Goal: Transaction & Acquisition: Purchase product/service

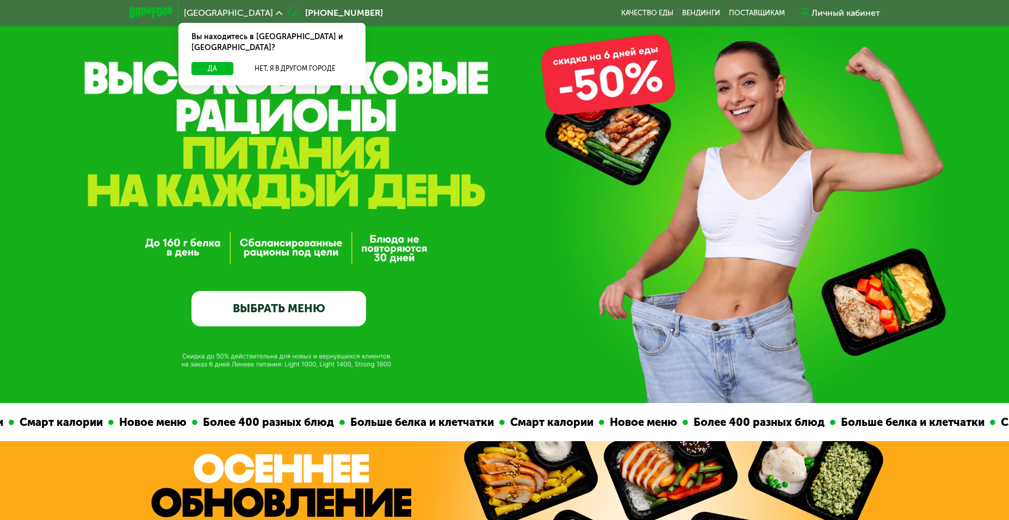
scroll to position [54, 0]
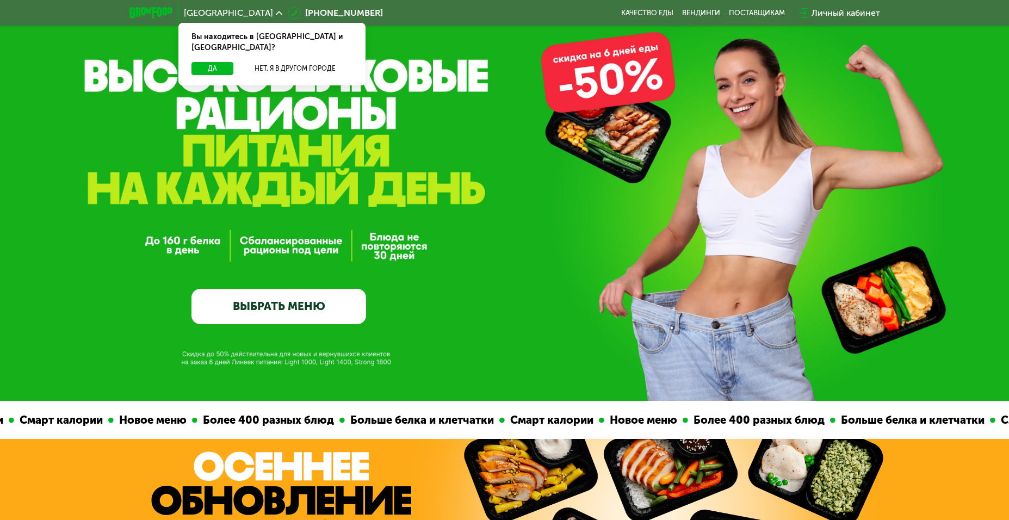
click at [294, 313] on link "ВЫБРАТЬ МЕНЮ" at bounding box center [279, 306] width 175 height 35
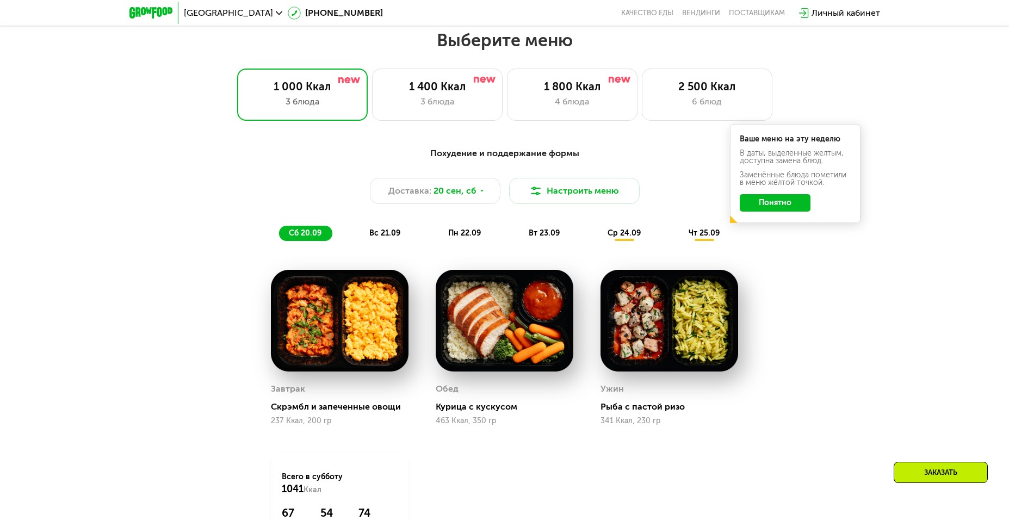
scroll to position [870, 0]
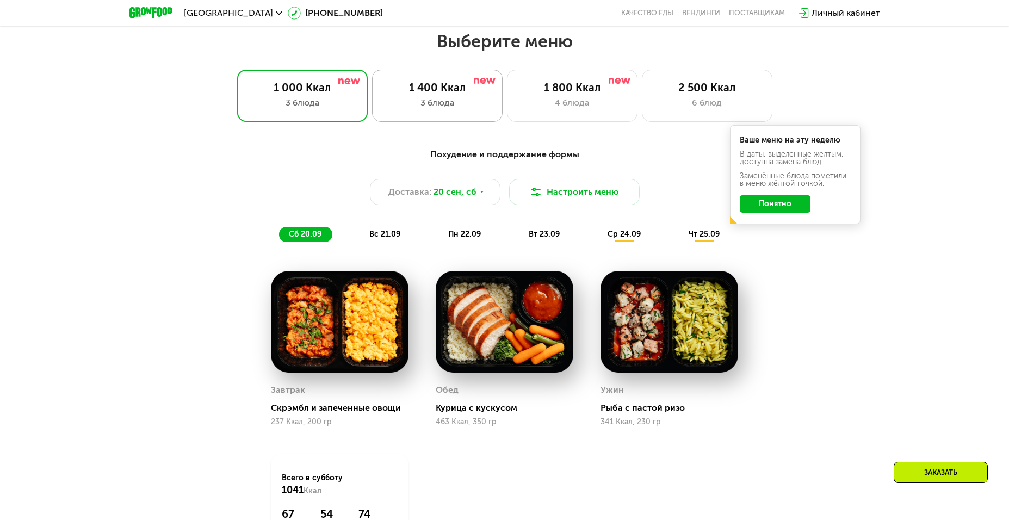
click at [441, 90] on div "1 400 Ккал" at bounding box center [438, 87] width 108 height 13
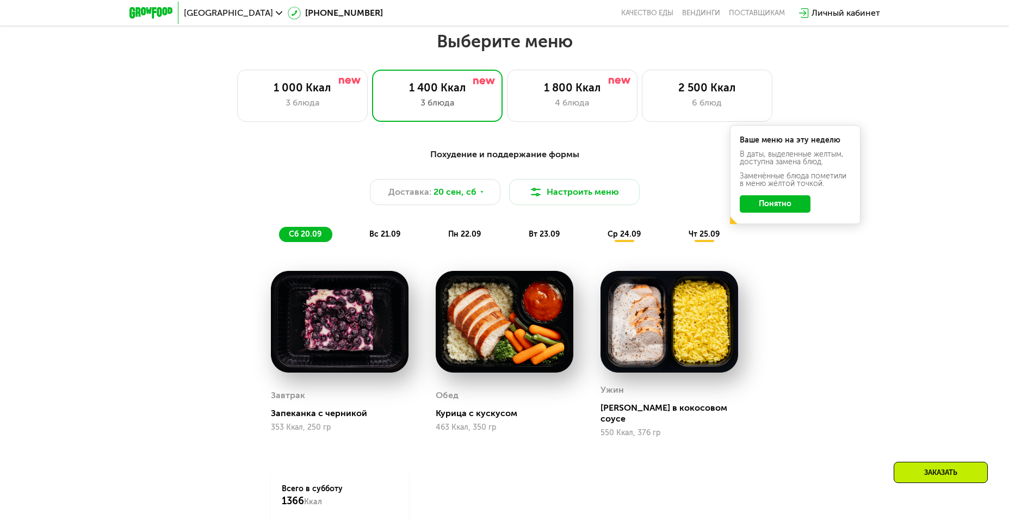
click at [785, 207] on button "Понятно" at bounding box center [775, 203] width 71 height 17
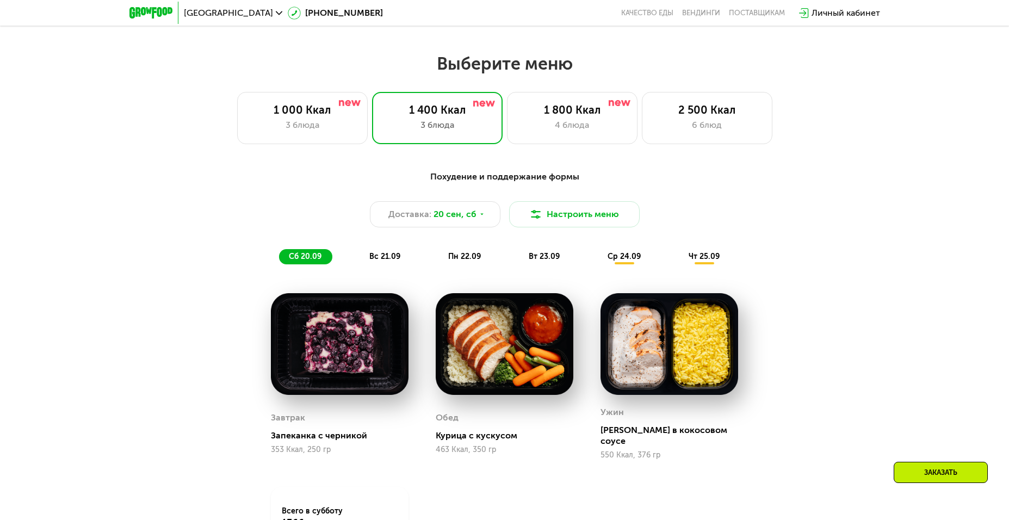
scroll to position [816, 0]
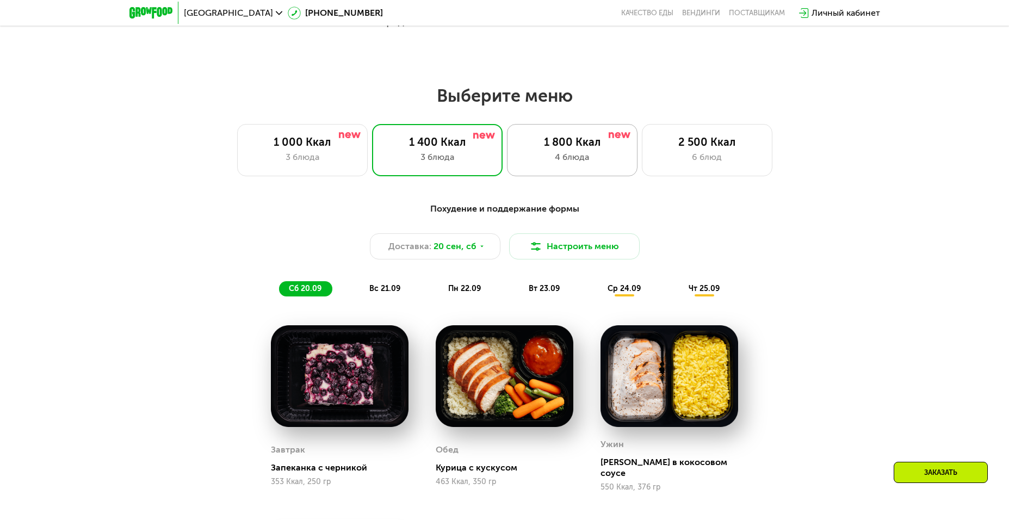
click at [566, 149] on div "1 800 Ккал" at bounding box center [572, 141] width 108 height 13
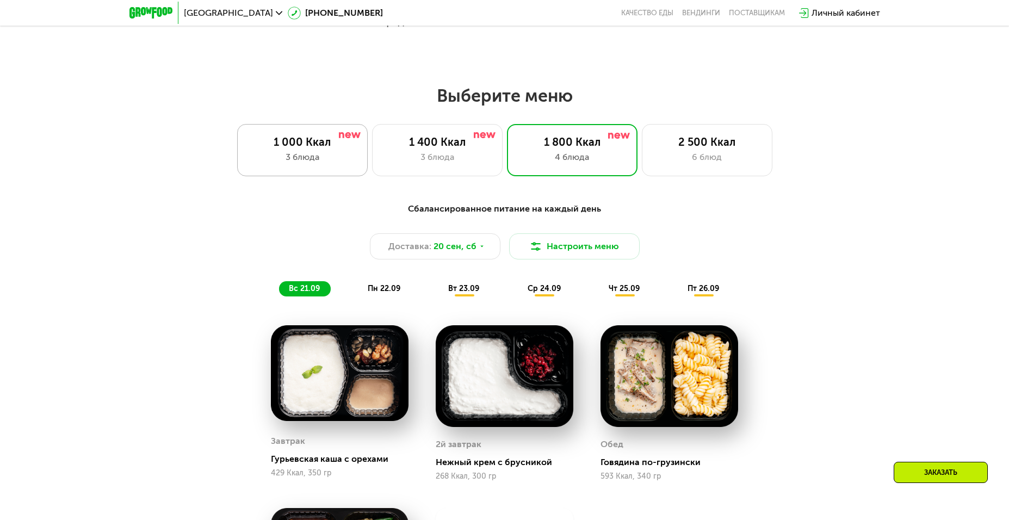
click at [313, 156] on div "3 блюда" at bounding box center [303, 157] width 108 height 13
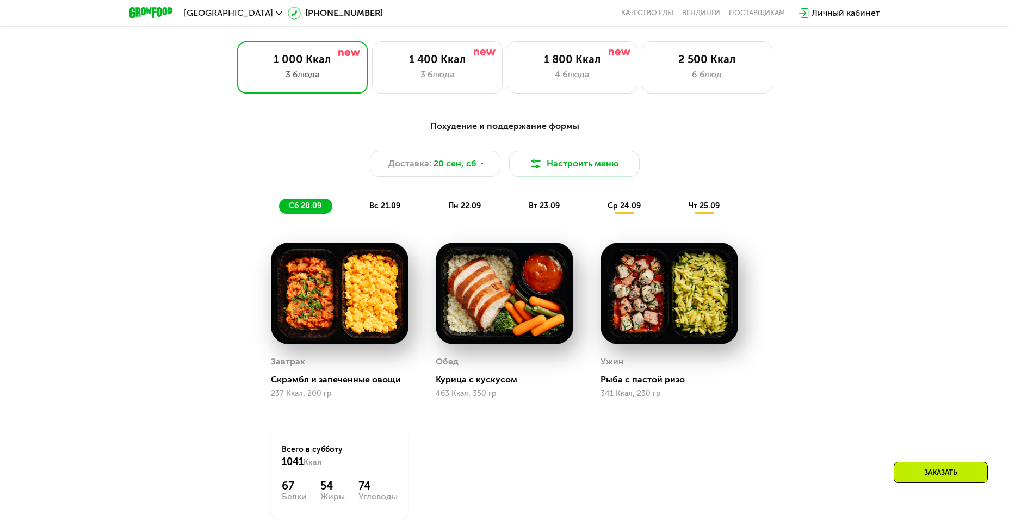
scroll to position [870, 0]
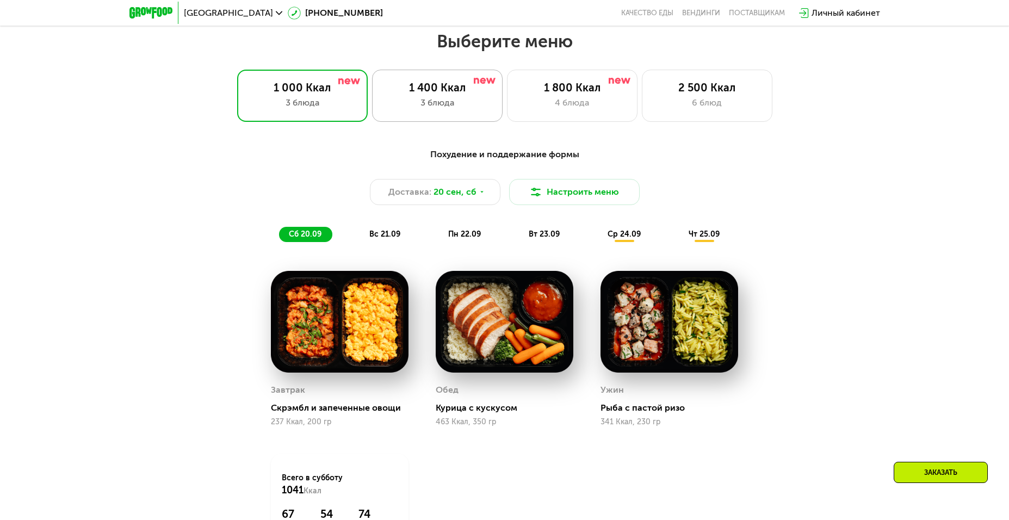
click at [433, 94] on div "1 400 Ккал" at bounding box center [438, 87] width 108 height 13
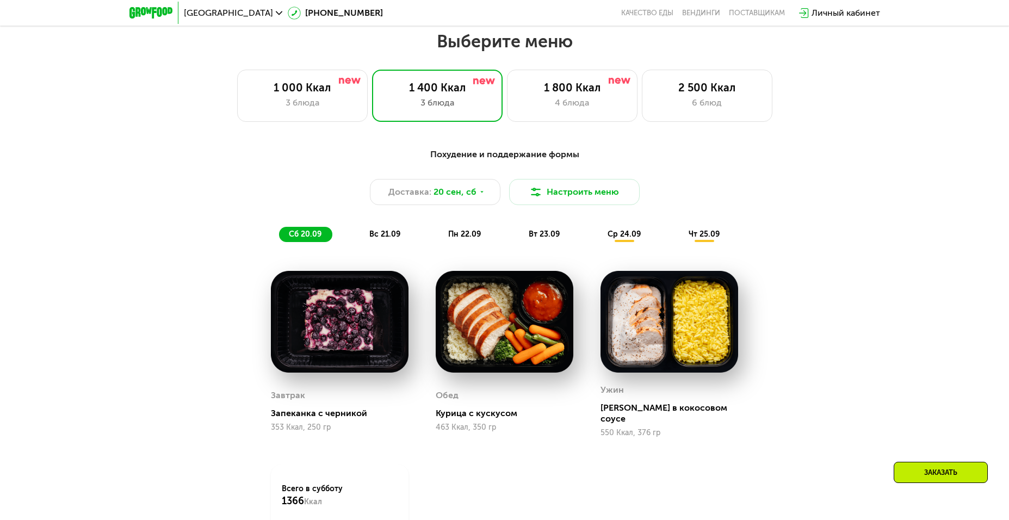
click at [386, 237] on span "вс 21.09" at bounding box center [384, 234] width 31 height 9
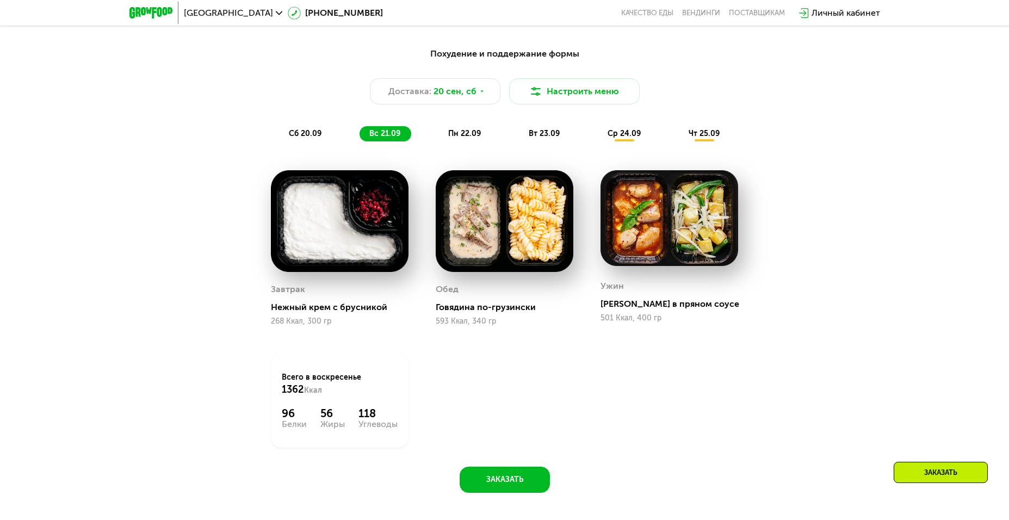
scroll to position [979, 0]
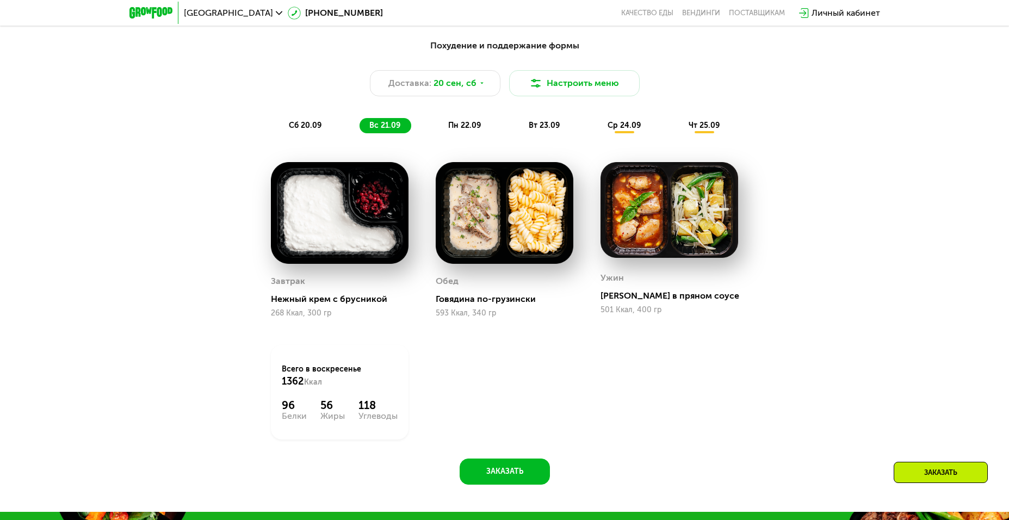
click at [459, 127] on span "пн 22.09" at bounding box center [464, 125] width 33 height 9
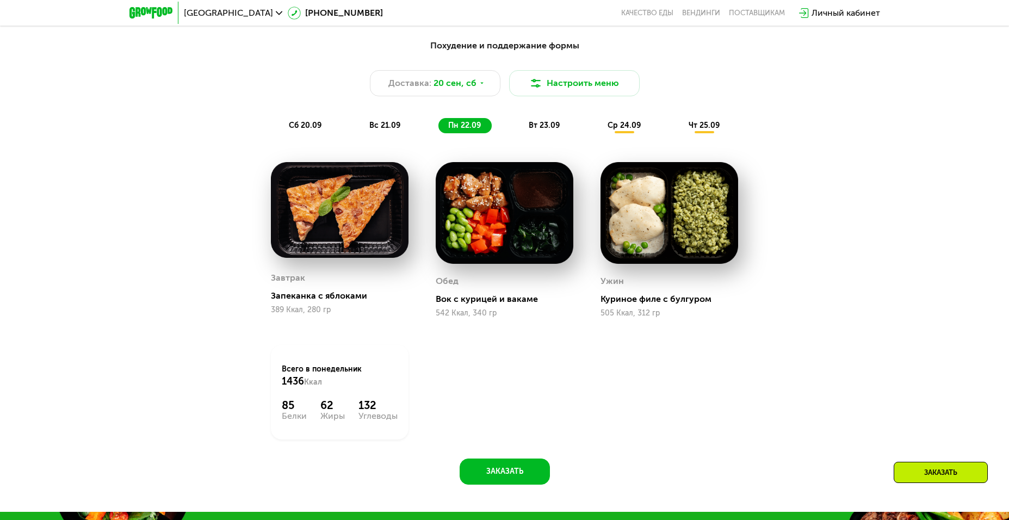
click at [548, 127] on span "вт 23.09" at bounding box center [544, 125] width 31 height 9
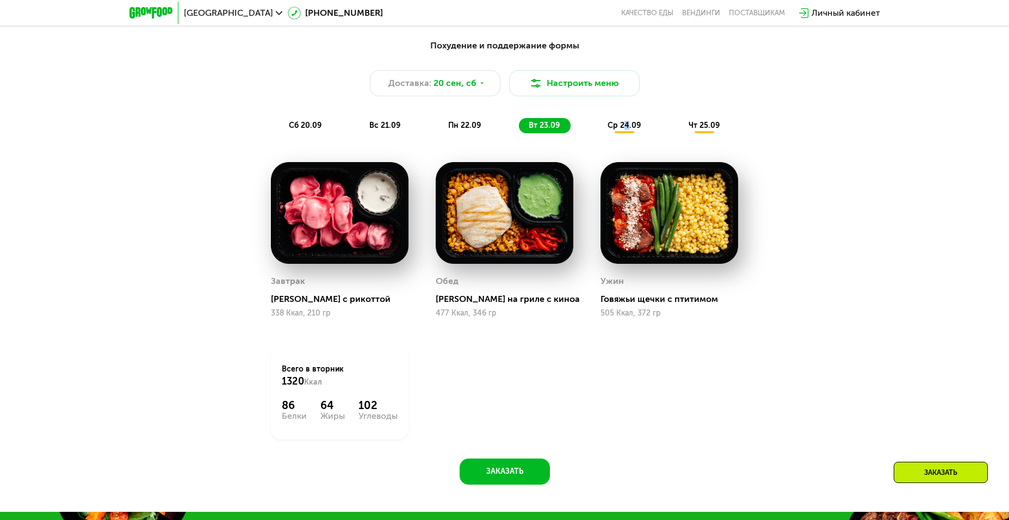
click at [626, 128] on span "ср 24.09" at bounding box center [624, 125] width 33 height 9
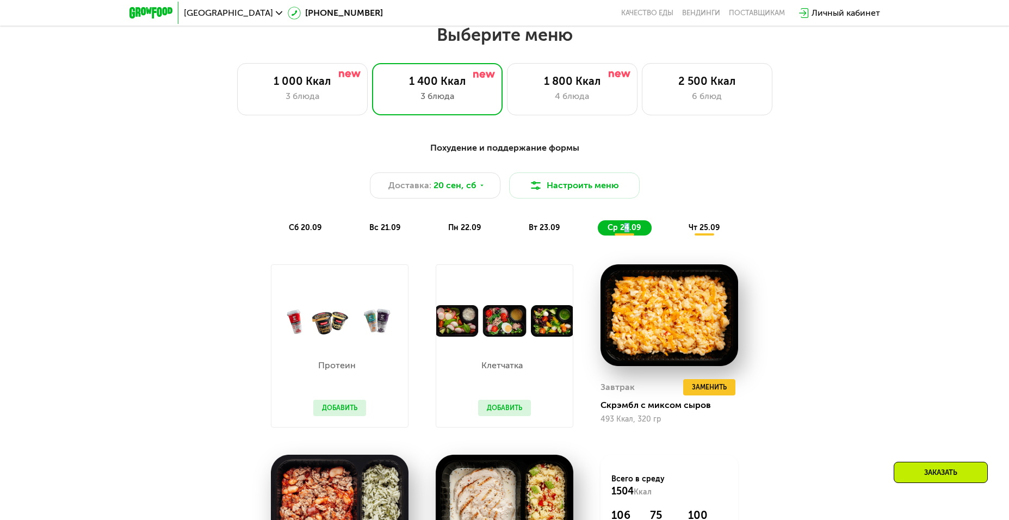
scroll to position [870, 0]
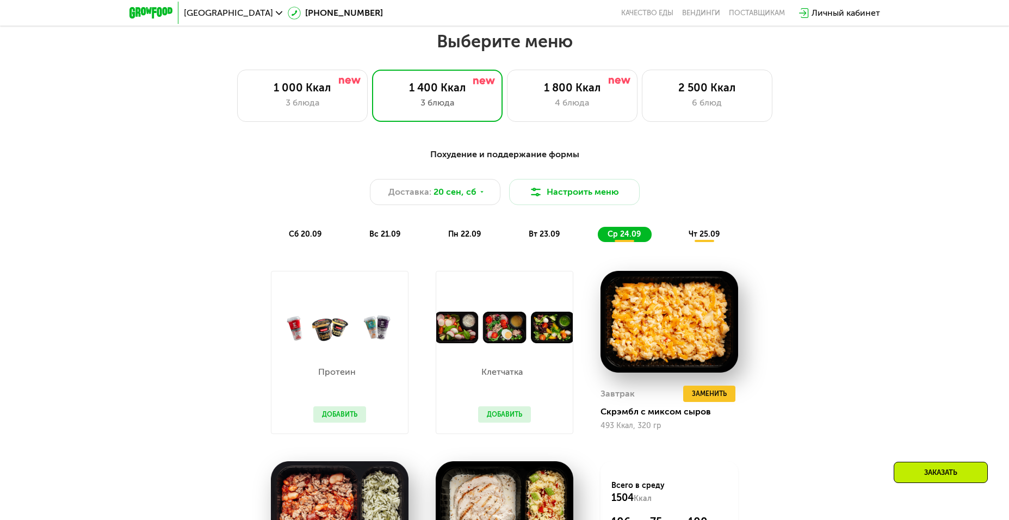
click at [700, 238] on span "чт 25.09" at bounding box center [704, 234] width 31 height 9
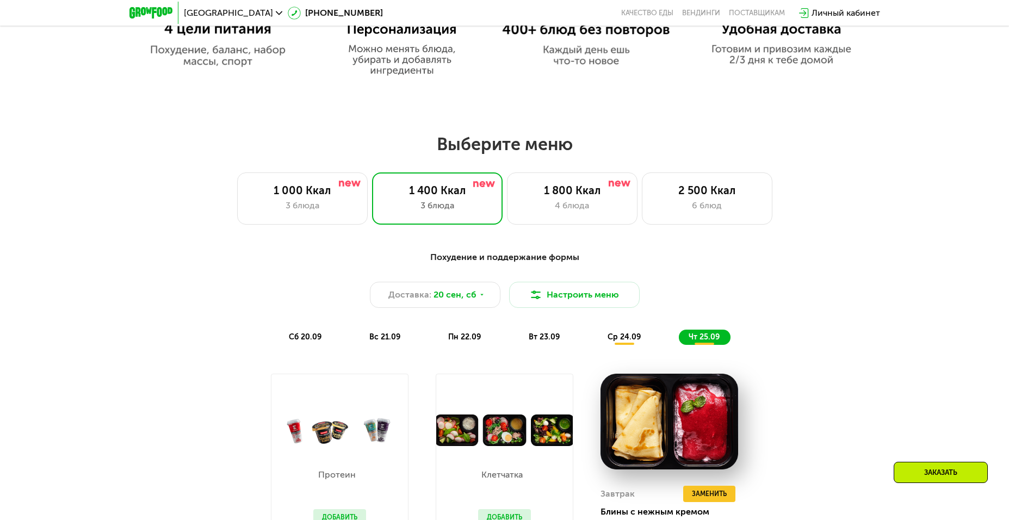
scroll to position [762, 0]
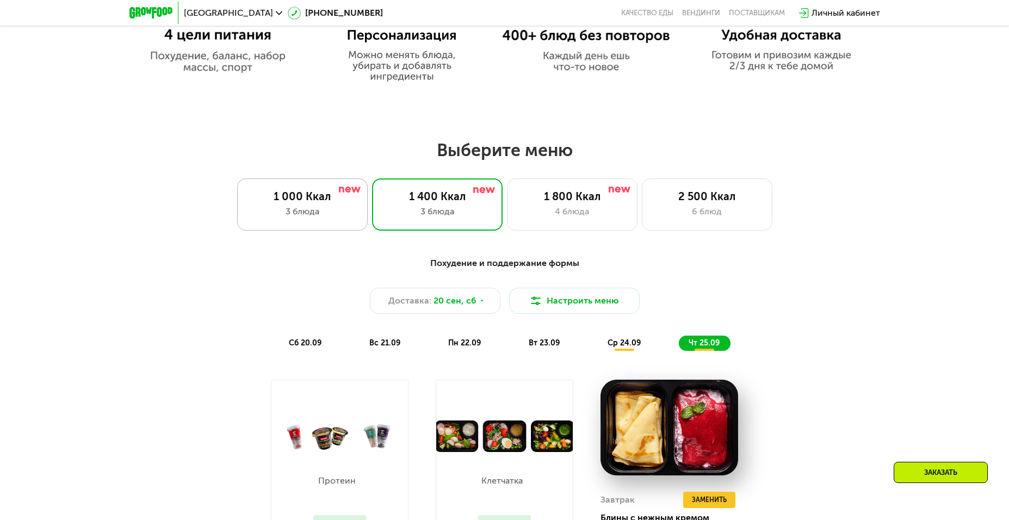
click at [307, 213] on div "3 блюда" at bounding box center [303, 211] width 108 height 13
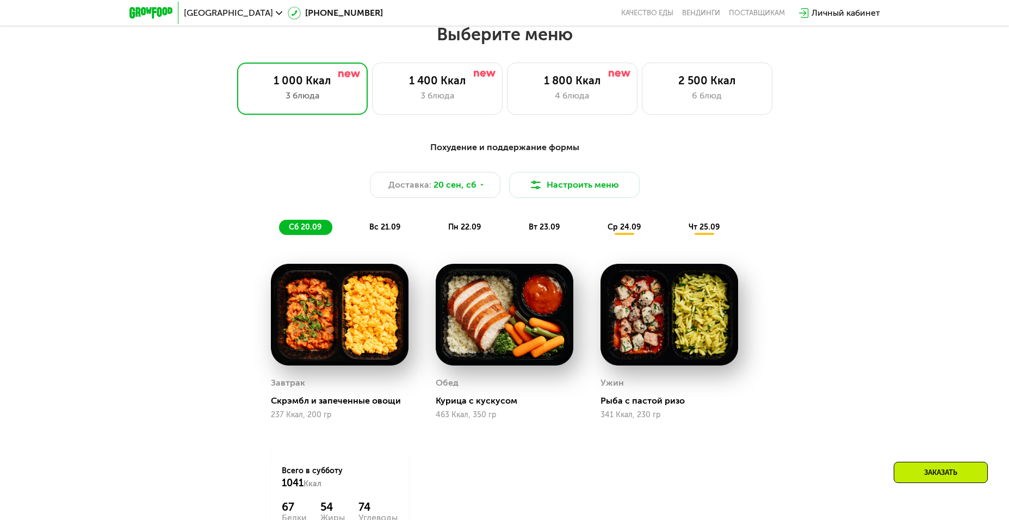
scroll to position [870, 0]
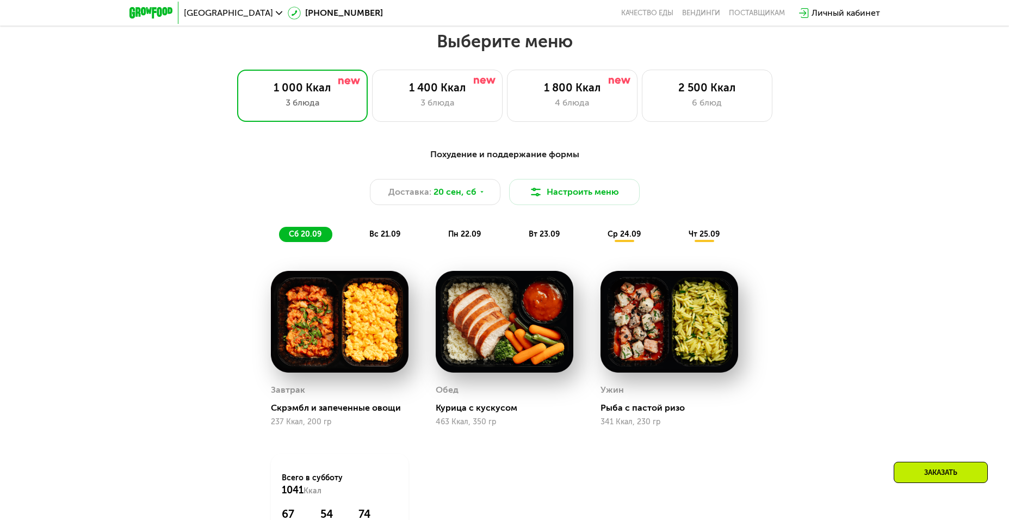
click at [533, 237] on span "вт 23.09" at bounding box center [544, 234] width 31 height 9
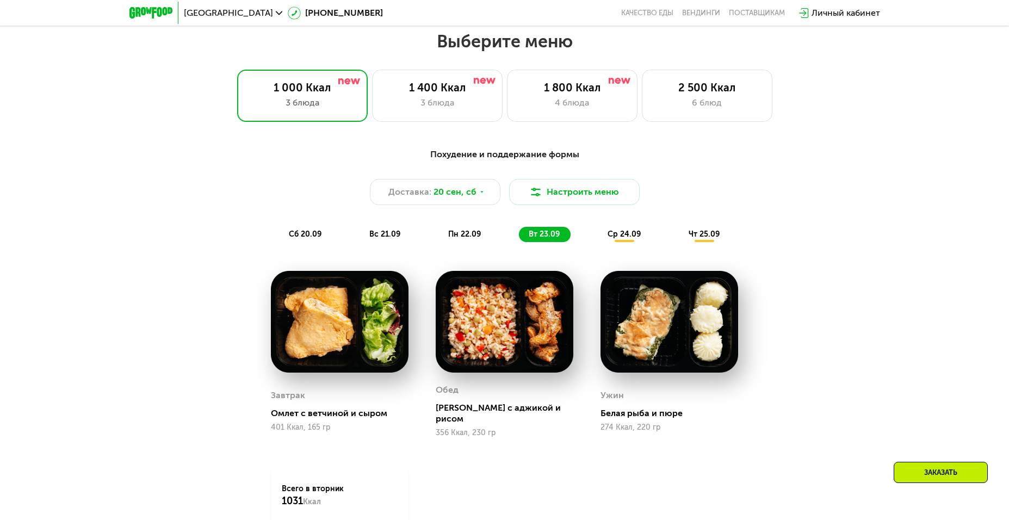
click at [627, 237] on span "ср 24.09" at bounding box center [624, 234] width 33 height 9
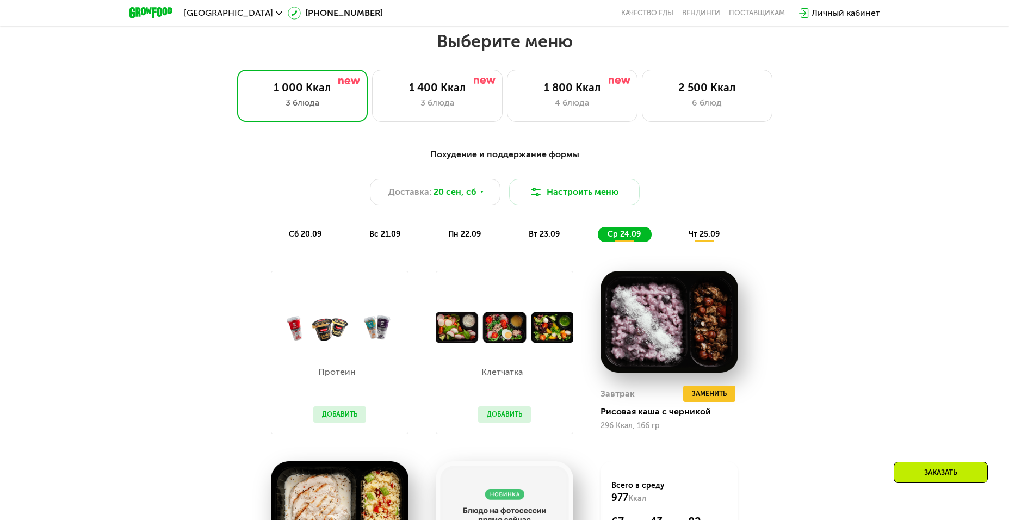
click at [536, 239] on span "вт 23.09" at bounding box center [544, 234] width 31 height 9
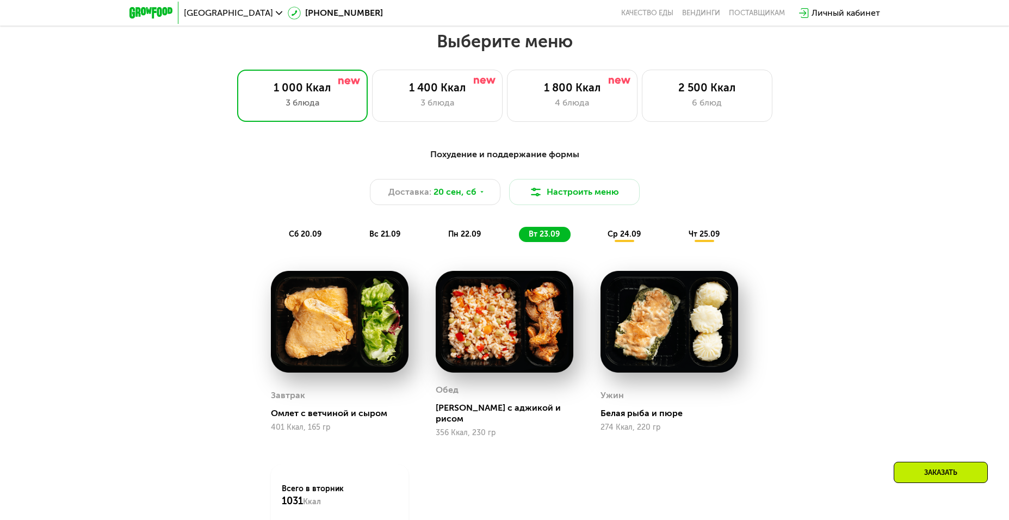
click at [622, 234] on span "ср 24.09" at bounding box center [624, 234] width 33 height 9
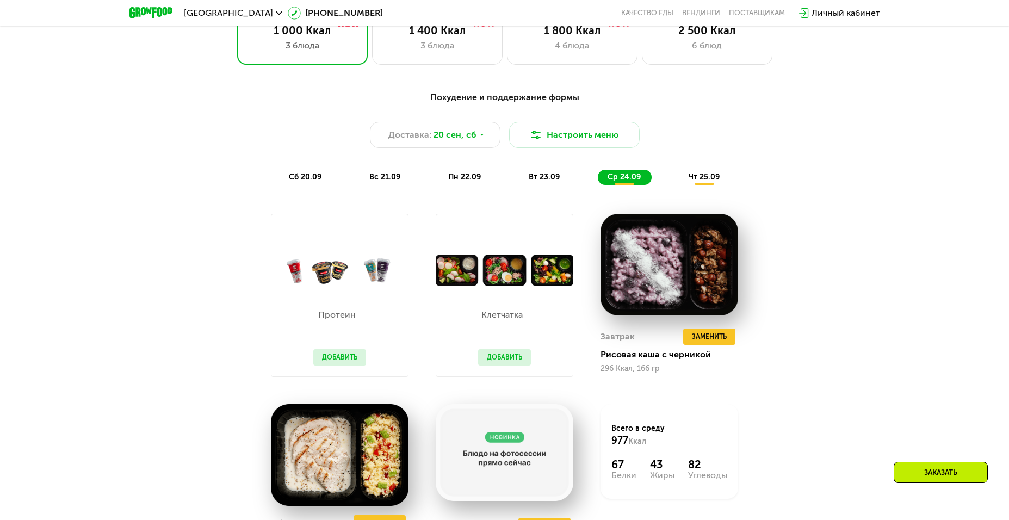
scroll to position [925, 0]
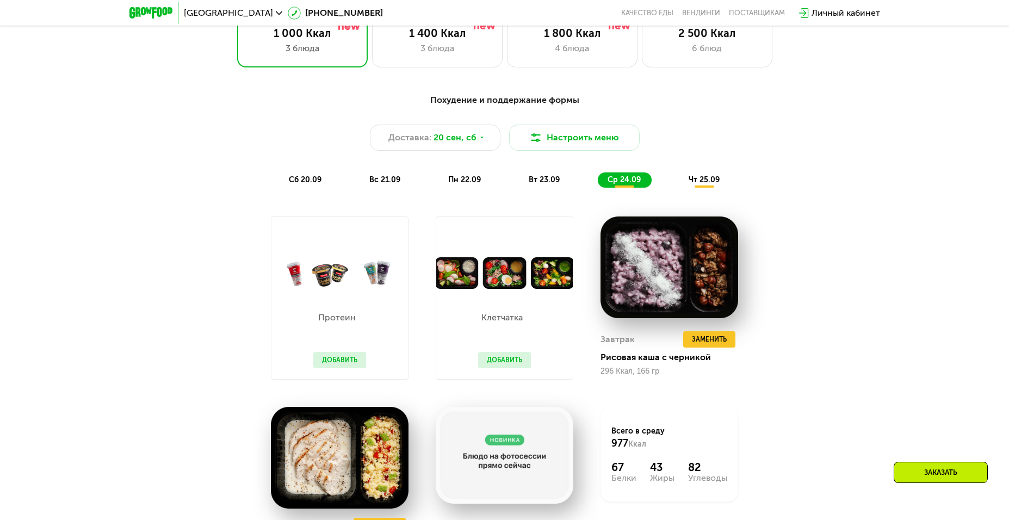
click at [712, 184] on span "чт 25.09" at bounding box center [704, 179] width 31 height 9
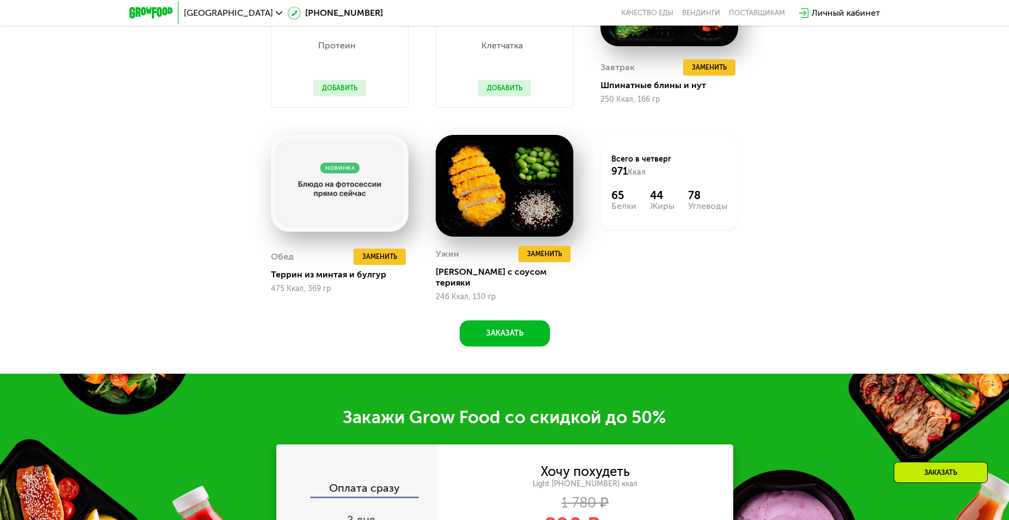
scroll to position [1469, 0]
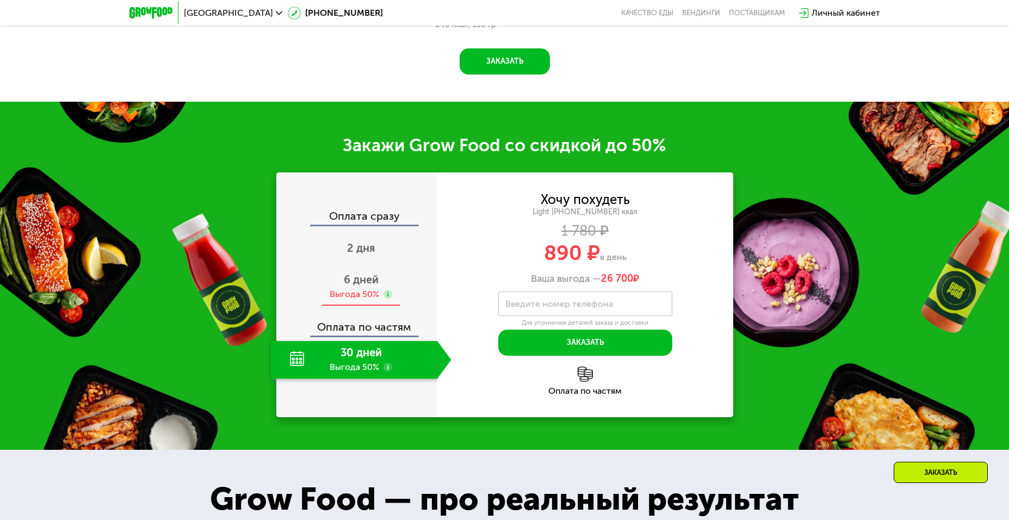
click at [363, 273] on span "6 дней" at bounding box center [361, 279] width 35 height 13
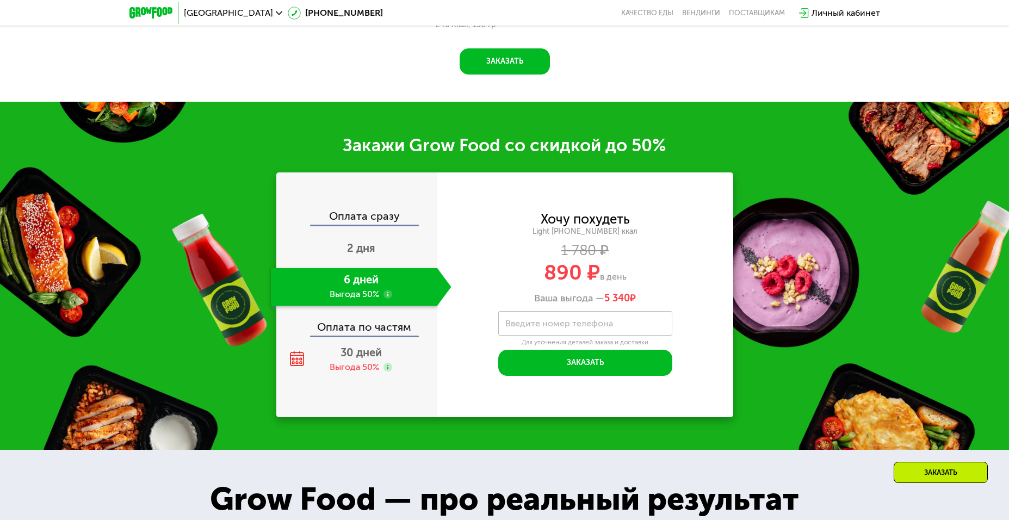
click at [367, 324] on div "Оплата по частям" at bounding box center [357, 323] width 160 height 25
click at [357, 346] on span "30 дней" at bounding box center [361, 352] width 41 height 13
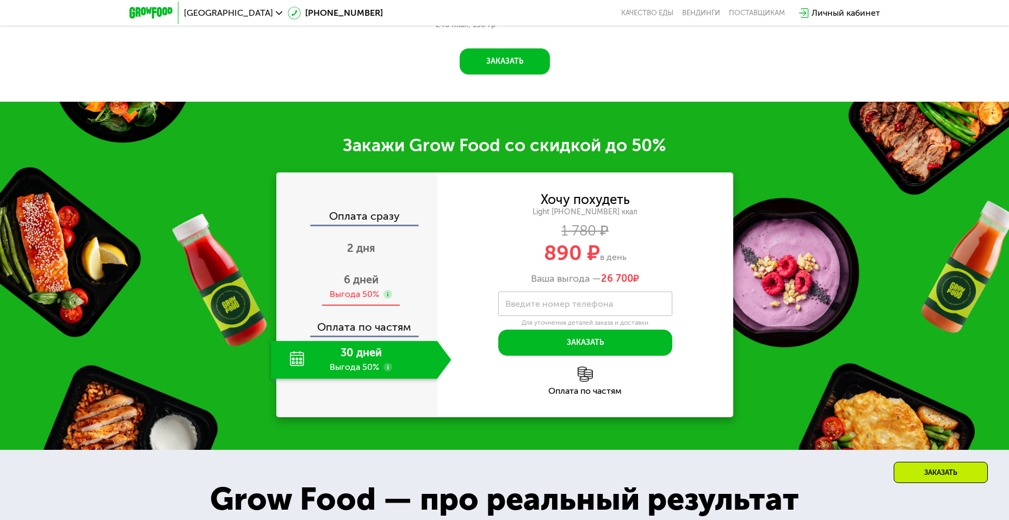
click at [356, 273] on span "6 дней" at bounding box center [361, 279] width 35 height 13
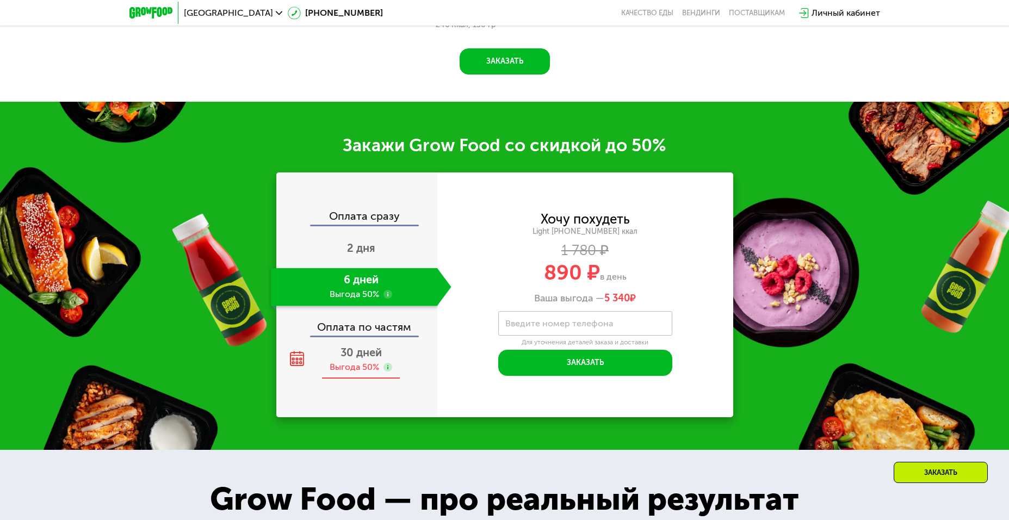
click at [357, 348] on span "30 дней" at bounding box center [361, 352] width 41 height 13
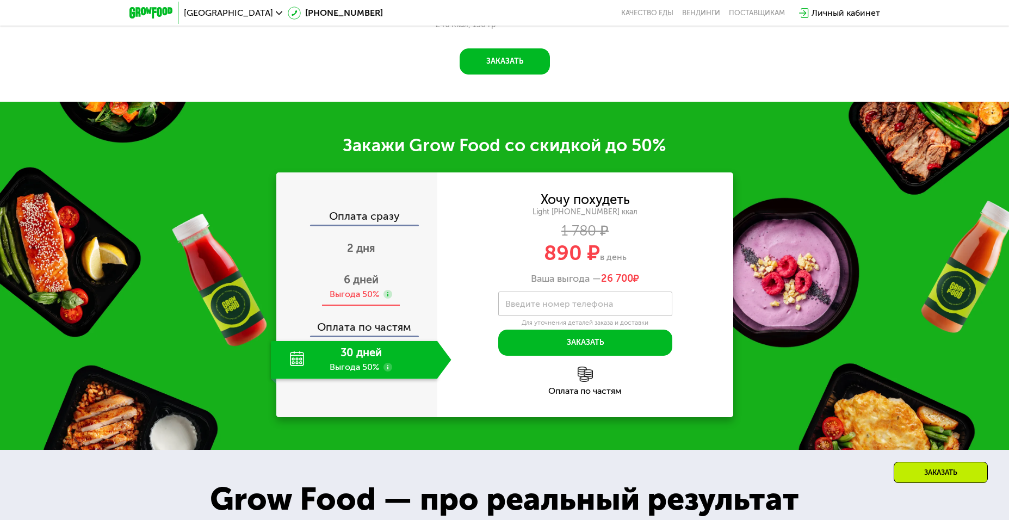
click at [349, 273] on span "6 дней" at bounding box center [361, 279] width 35 height 13
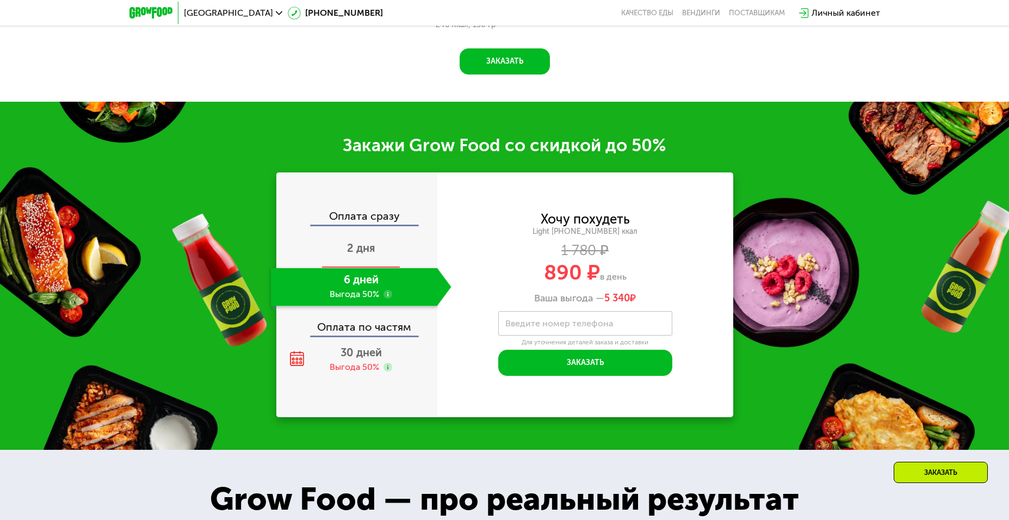
click at [358, 242] on span "2 дня" at bounding box center [361, 248] width 28 height 13
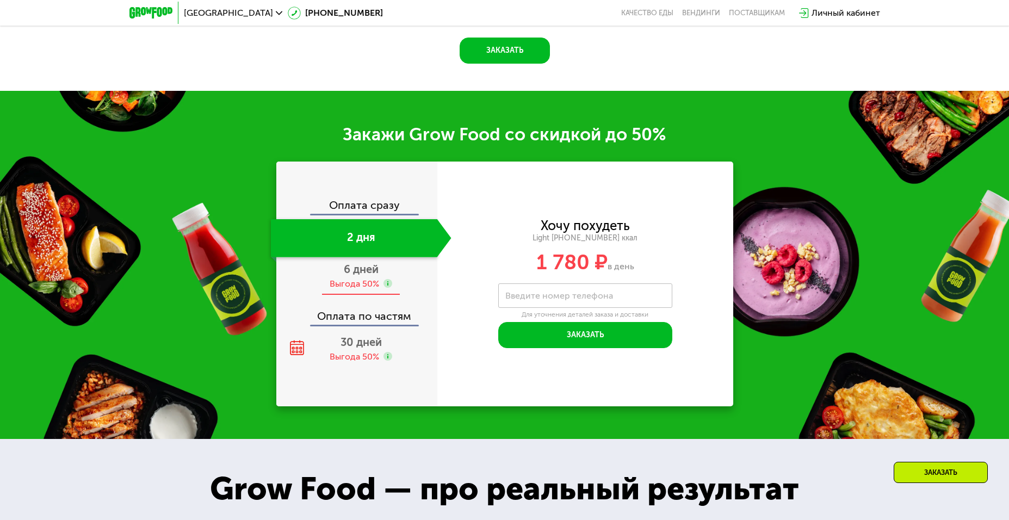
click at [368, 281] on div "6 дней Выгода 50%" at bounding box center [361, 276] width 181 height 38
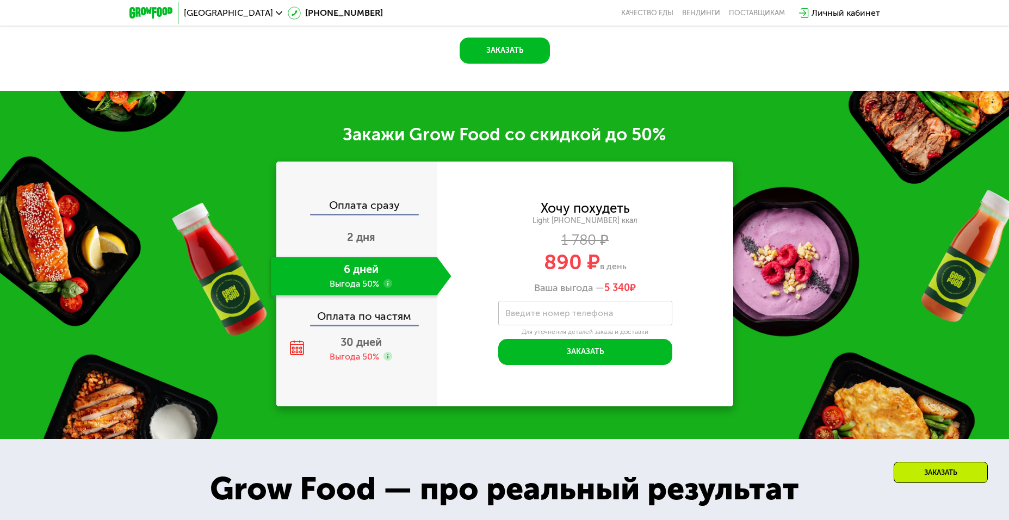
scroll to position [1400, 0]
click at [377, 325] on div "Оплата по частям" at bounding box center [357, 312] width 160 height 25
click at [365, 348] on span "30 дней" at bounding box center [361, 341] width 41 height 13
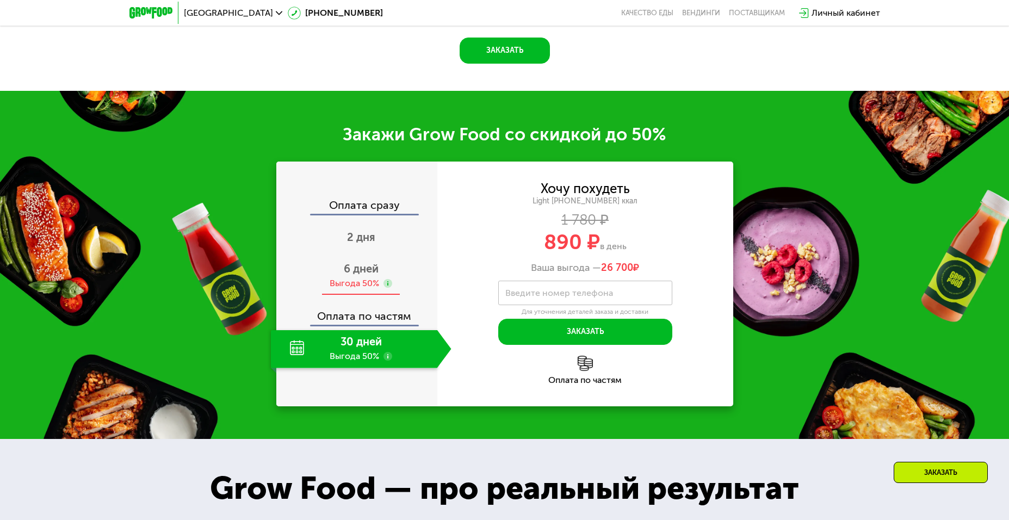
click at [367, 281] on div "6 дней Выгода 50%" at bounding box center [361, 276] width 181 height 38
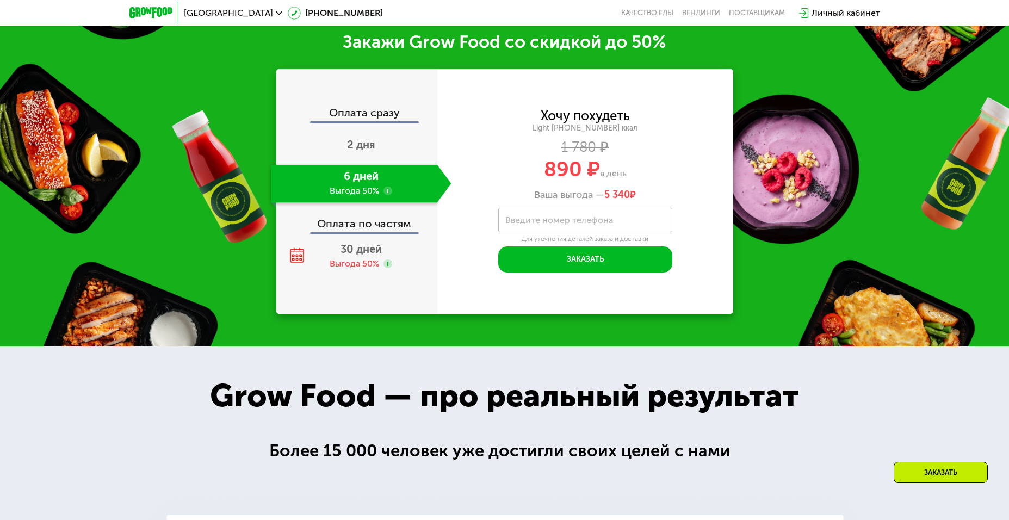
scroll to position [1509, 0]
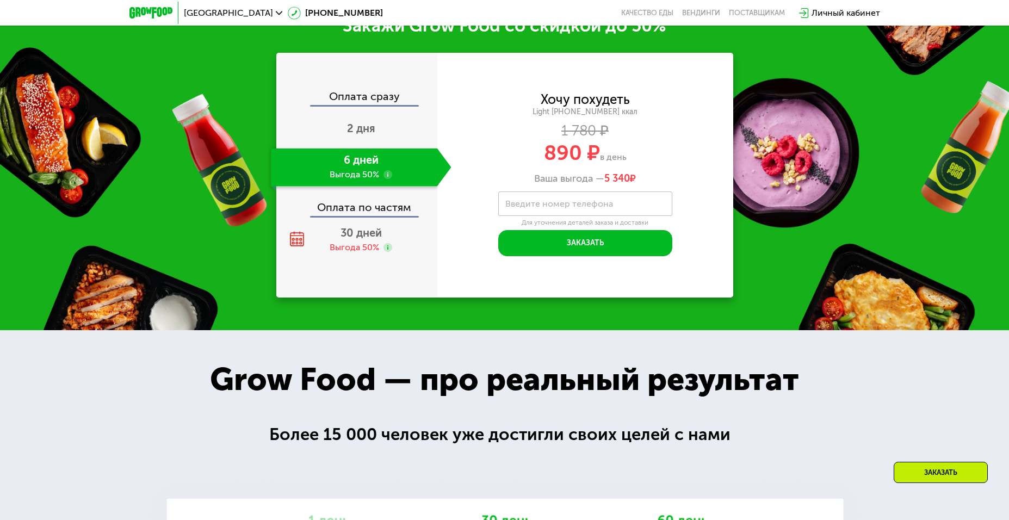
click at [363, 214] on div "Оплата по частям" at bounding box center [357, 203] width 160 height 25
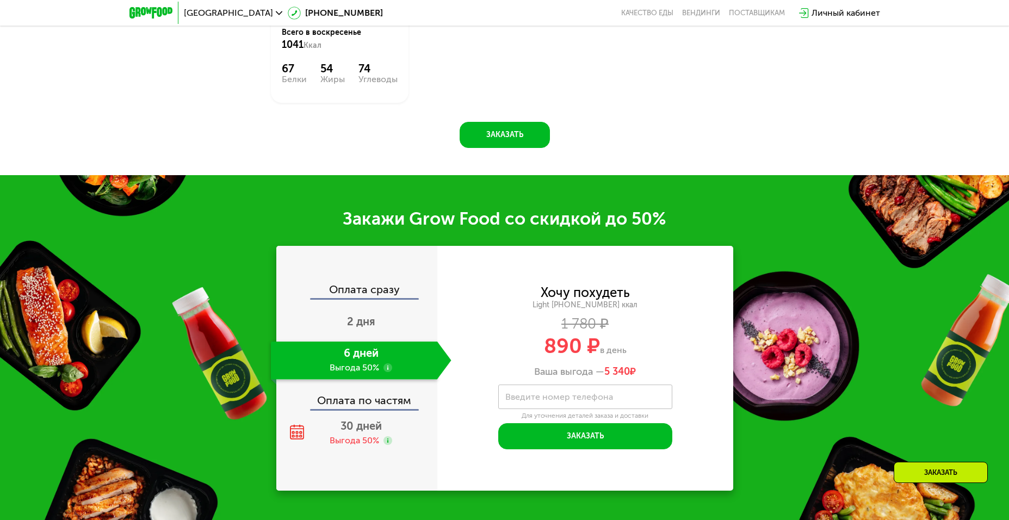
scroll to position [1292, 0]
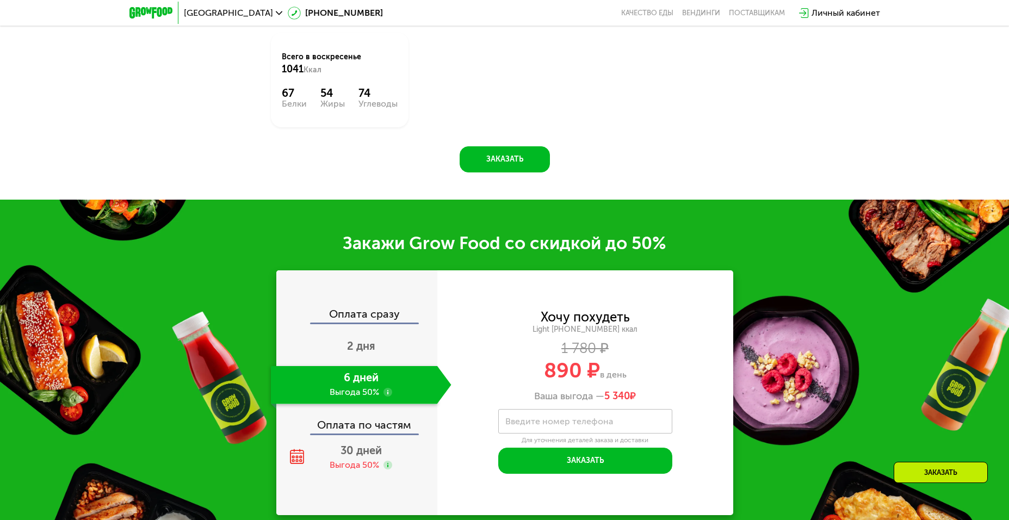
click at [433, 245] on div "Закажи Grow Food со скидкой до 50%" at bounding box center [504, 243] width 1009 height 22
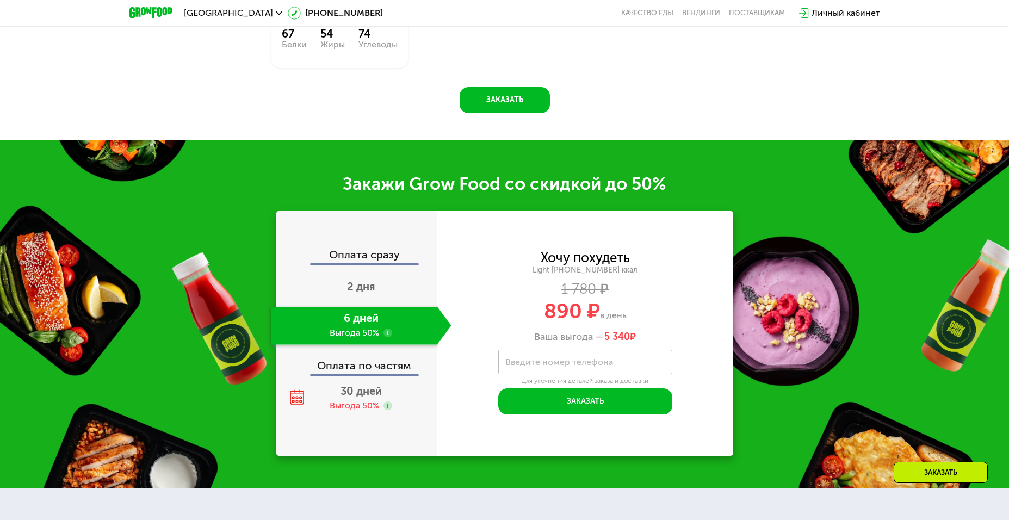
scroll to position [1509, 0]
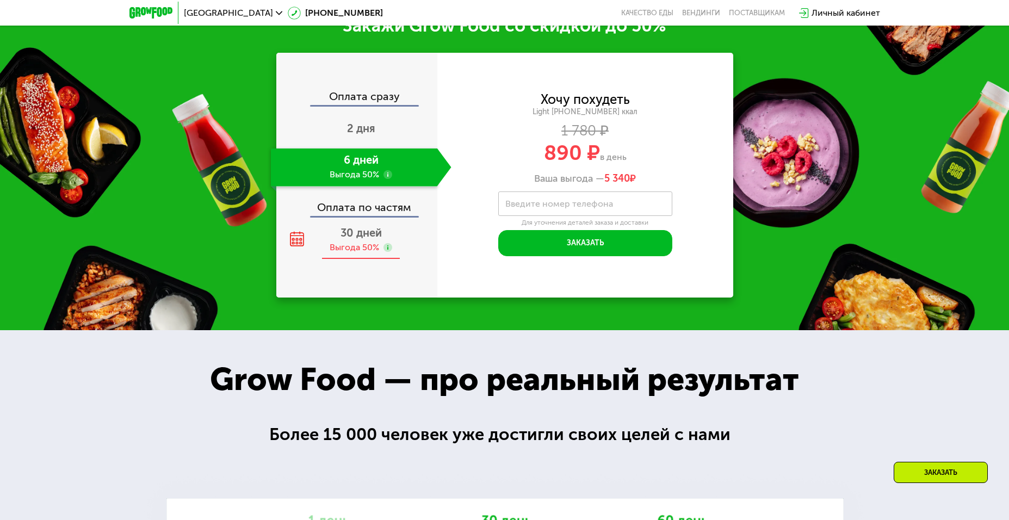
click at [356, 236] on span "30 дней" at bounding box center [361, 232] width 41 height 13
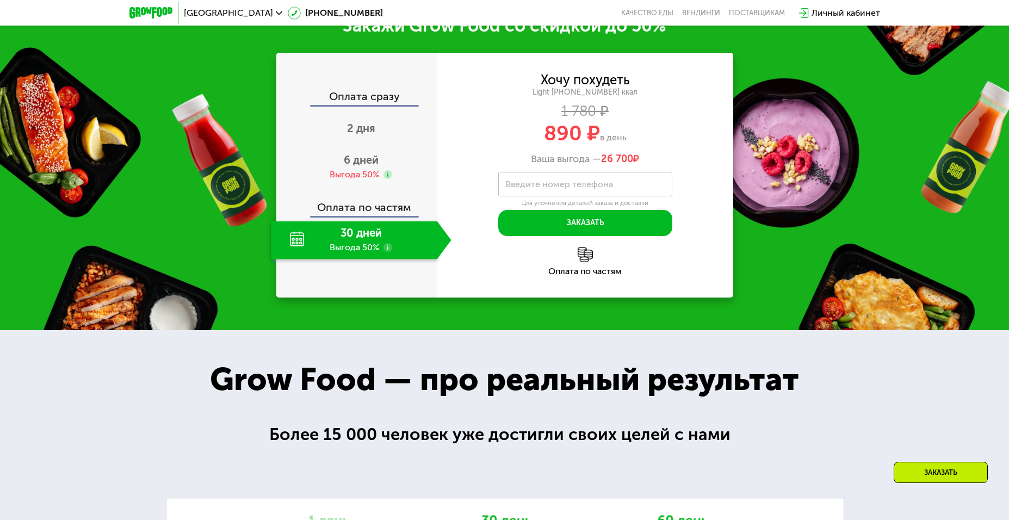
click at [558, 187] on label "Введите номер телефона" at bounding box center [559, 184] width 108 height 6
click at [558, 187] on input "Введите номер телефона" at bounding box center [585, 184] width 174 height 24
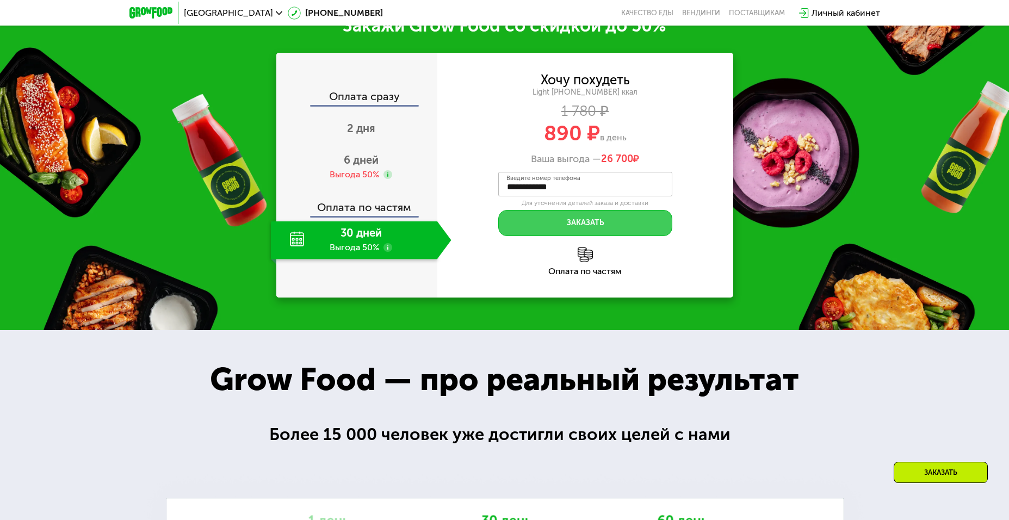
click at [584, 221] on button "Заказать" at bounding box center [585, 223] width 174 height 26
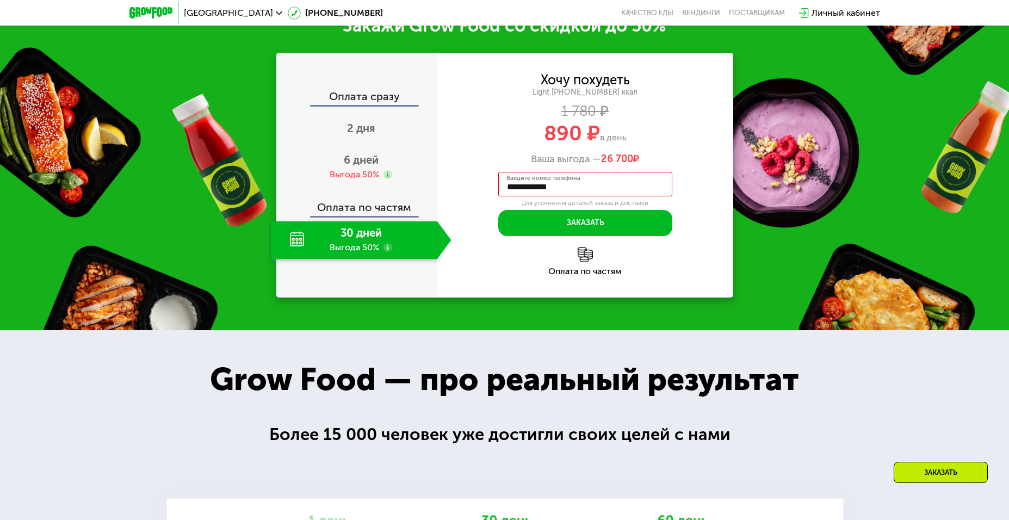
click at [662, 188] on icon at bounding box center [664, 186] width 5 height 5
drag, startPoint x: 581, startPoint y: 192, endPoint x: 436, endPoint y: 195, distance: 144.8
click at [436, 195] on div "**********" at bounding box center [504, 175] width 457 height 245
drag, startPoint x: 538, startPoint y: 194, endPoint x: 479, endPoint y: 184, distance: 59.6
click at [481, 189] on div "Хочу похудеть Light 1000 ~1000 ккал 1 780 ₽ 890 ₽ в день Ваша выгода — 26 700 ₽…" at bounding box center [585, 155] width 296 height 163
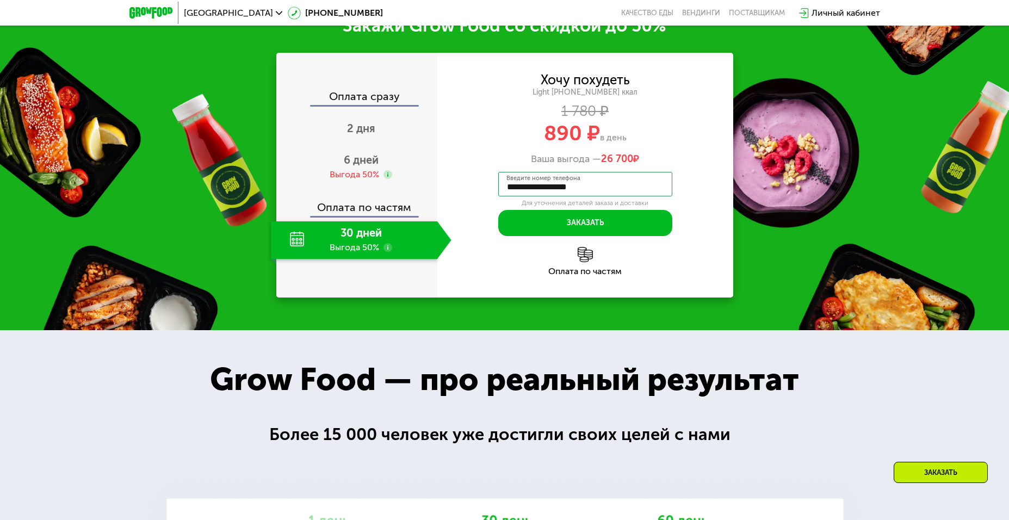
type input "**********"
click at [718, 192] on div "**********" at bounding box center [585, 155] width 296 height 163
click at [582, 224] on button "Заказать" at bounding box center [585, 223] width 174 height 26
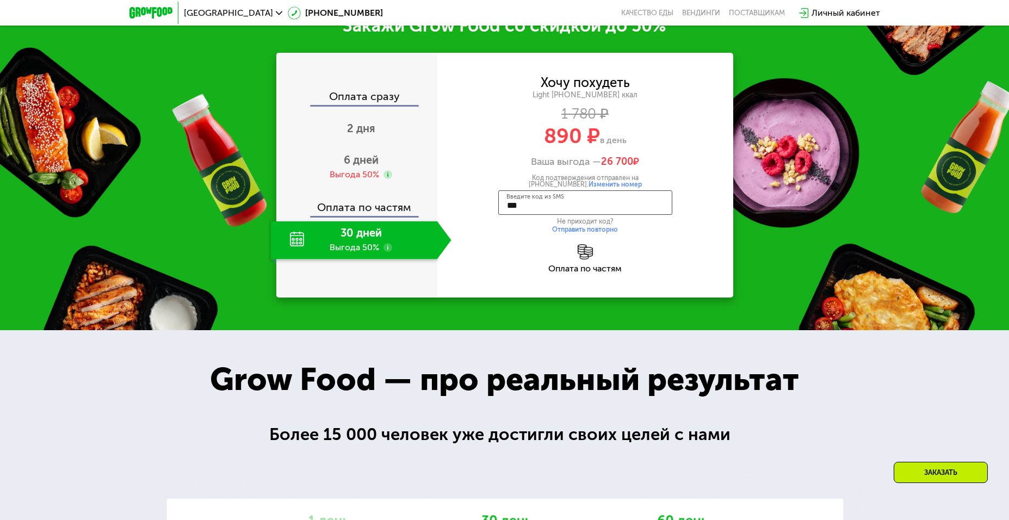
type input "****"
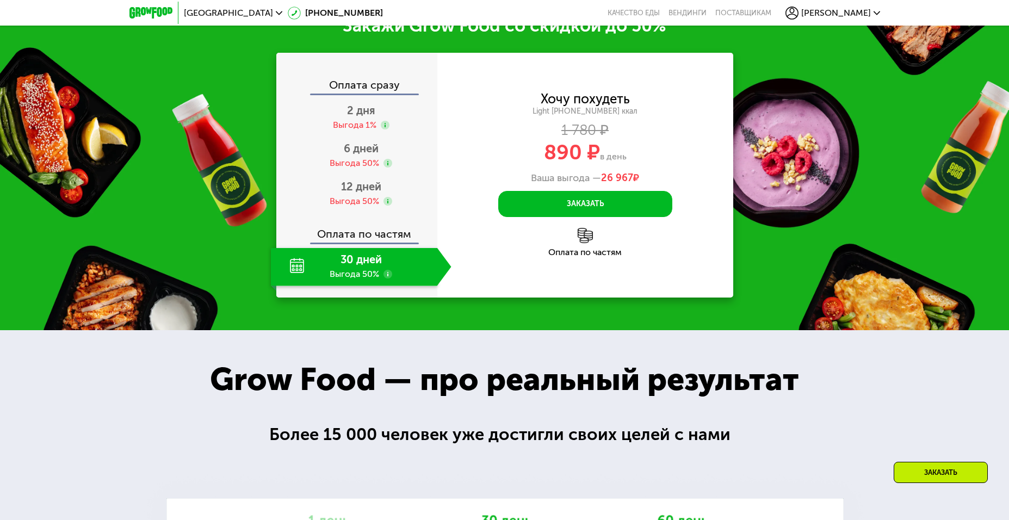
scroll to position [1474, 0]
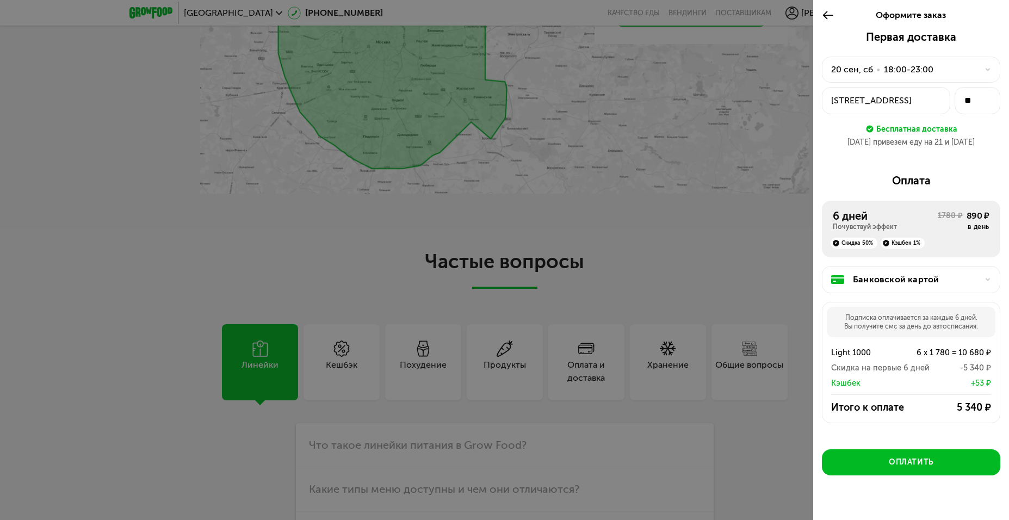
scroll to position [2881, 0]
click at [829, 11] on icon at bounding box center [828, 15] width 13 height 13
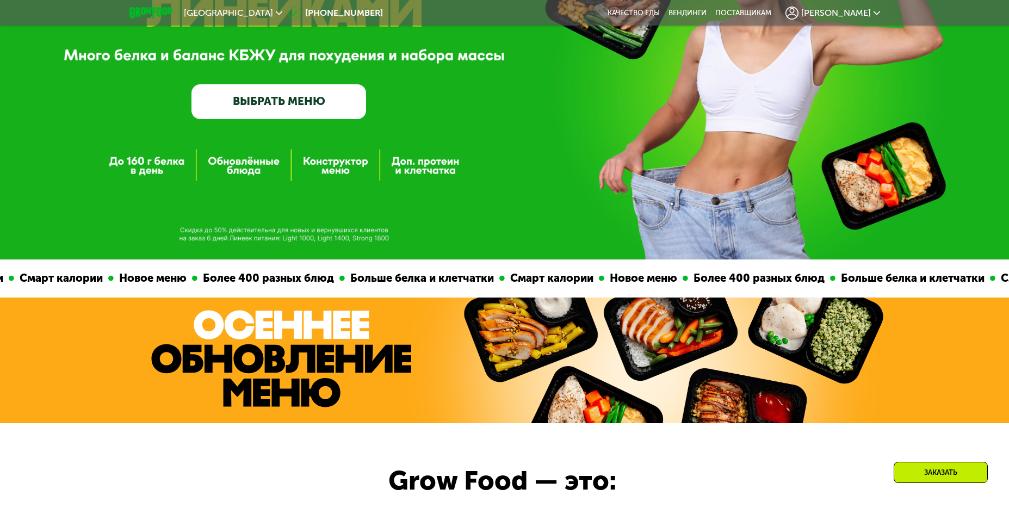
scroll to position [163, 0]
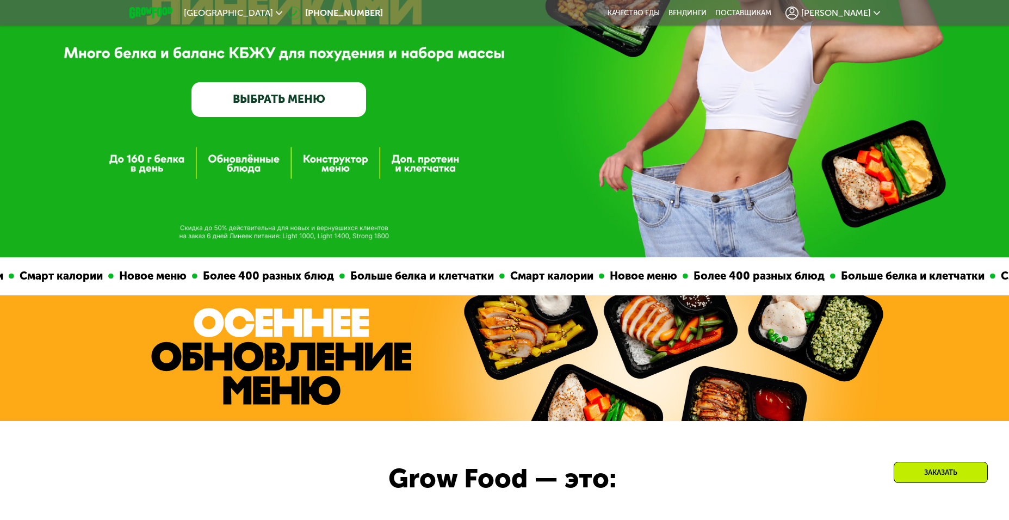
click at [255, 165] on div "GrowFood — доставка правильного питания ВЫБРАТЬ МЕНЮ" at bounding box center [504, 47] width 1009 height 421
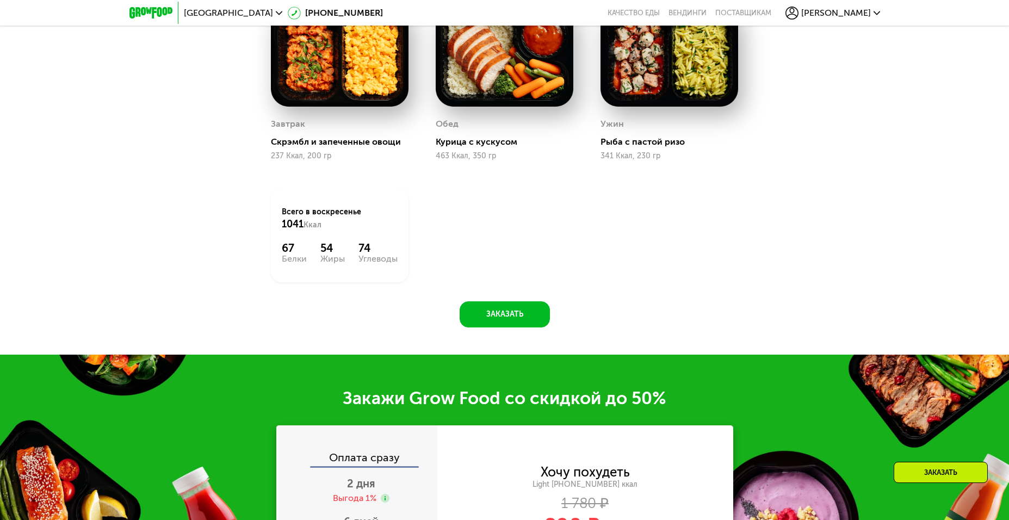
scroll to position [979, 0]
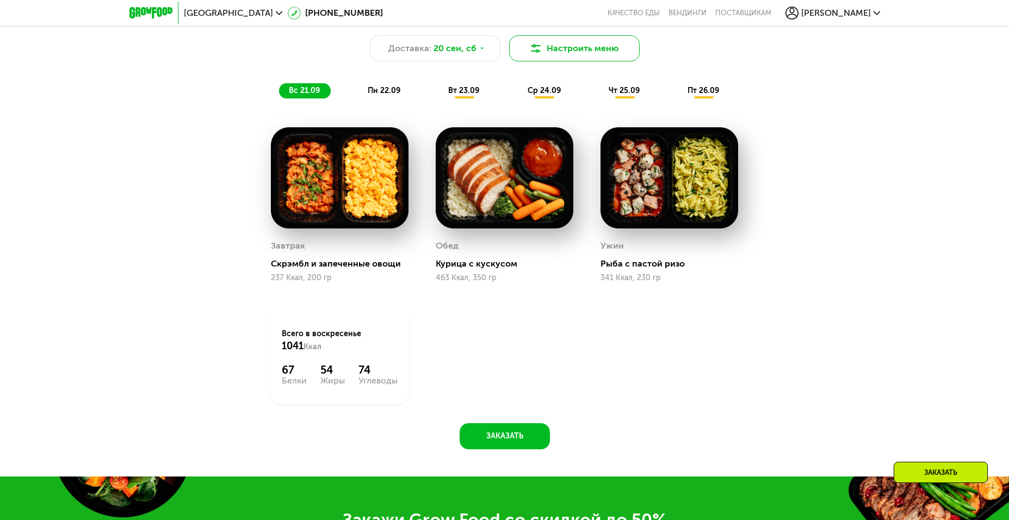
click at [590, 53] on button "Настроить меню" at bounding box center [574, 48] width 131 height 26
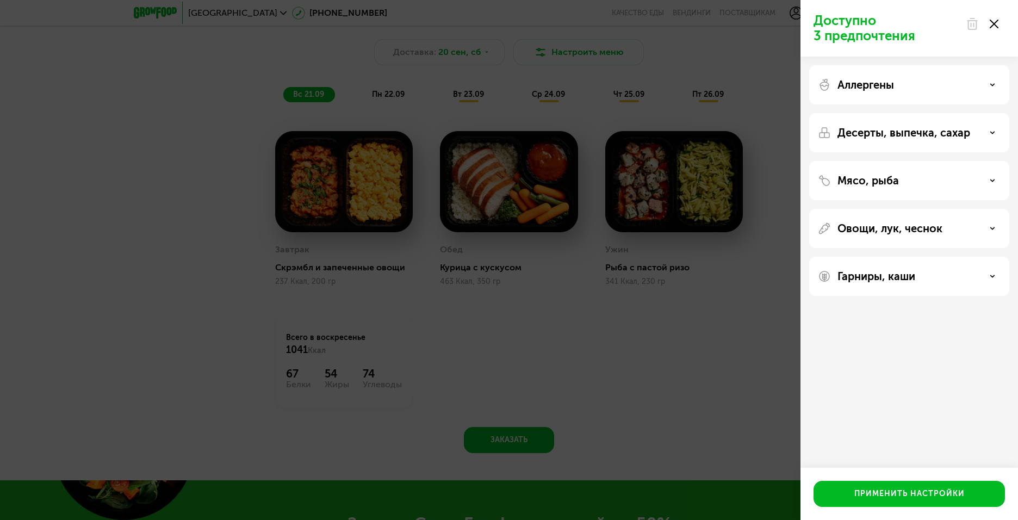
click at [993, 87] on icon at bounding box center [992, 84] width 5 height 5
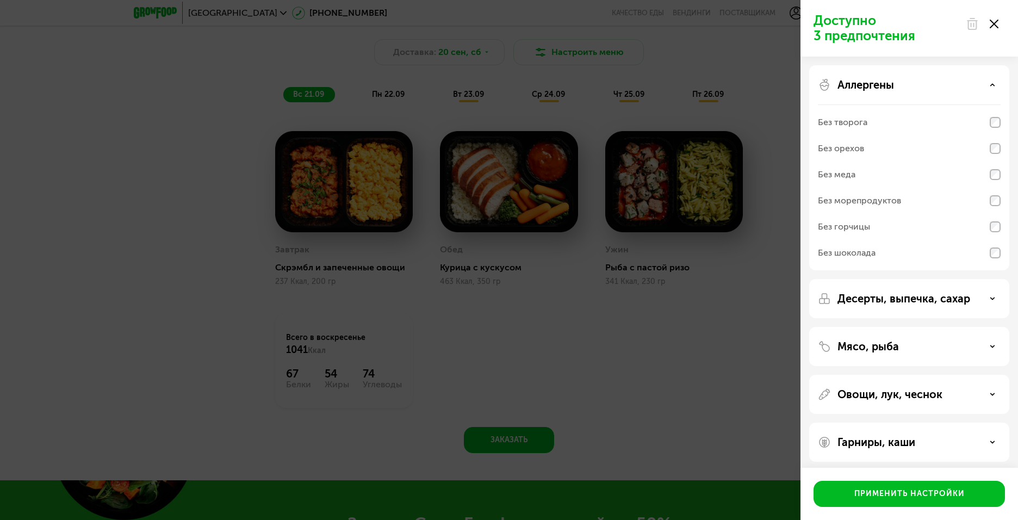
click at [993, 87] on icon at bounding box center [992, 84] width 5 height 5
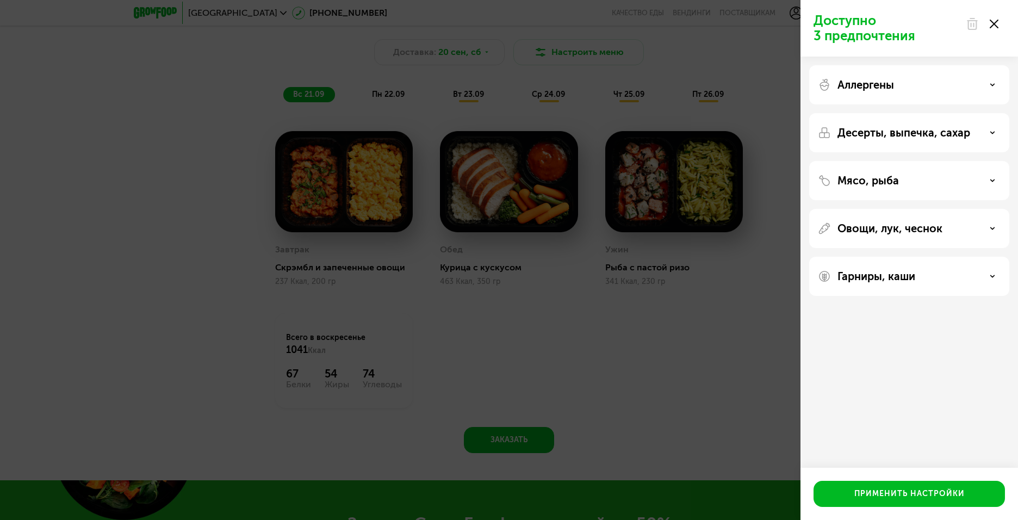
click at [993, 133] on use at bounding box center [993, 133] width 4 height 2
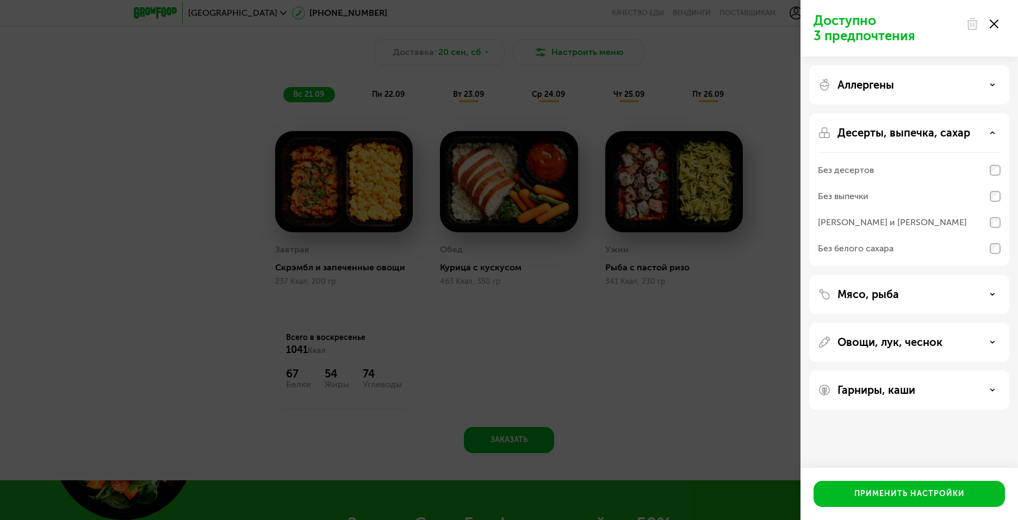
click at [993, 133] on use at bounding box center [993, 133] width 4 height 2
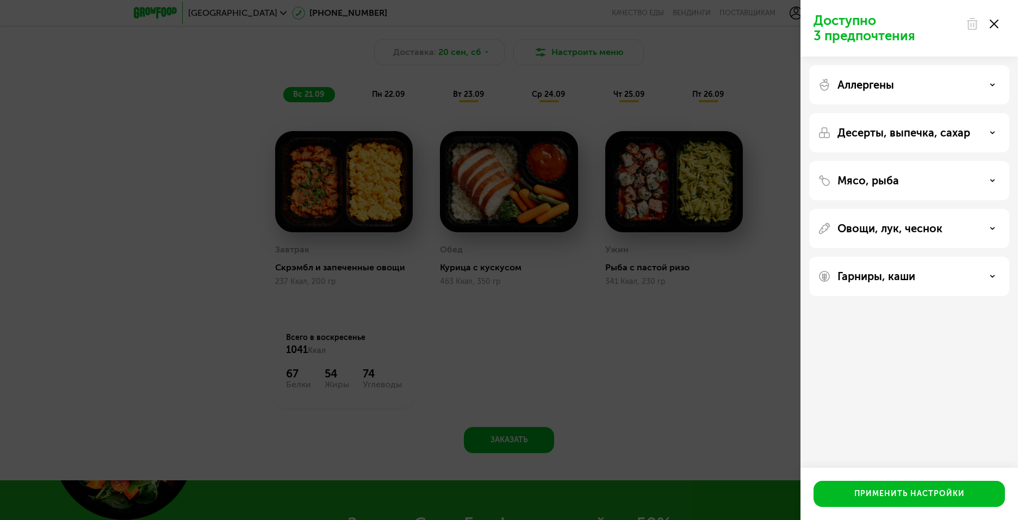
click at [646, 371] on div "Доступно 3 предпочтения Аллергены Десерты, выпечка, сахар Мясо, рыба Овощи, лук…" at bounding box center [509, 260] width 1018 height 520
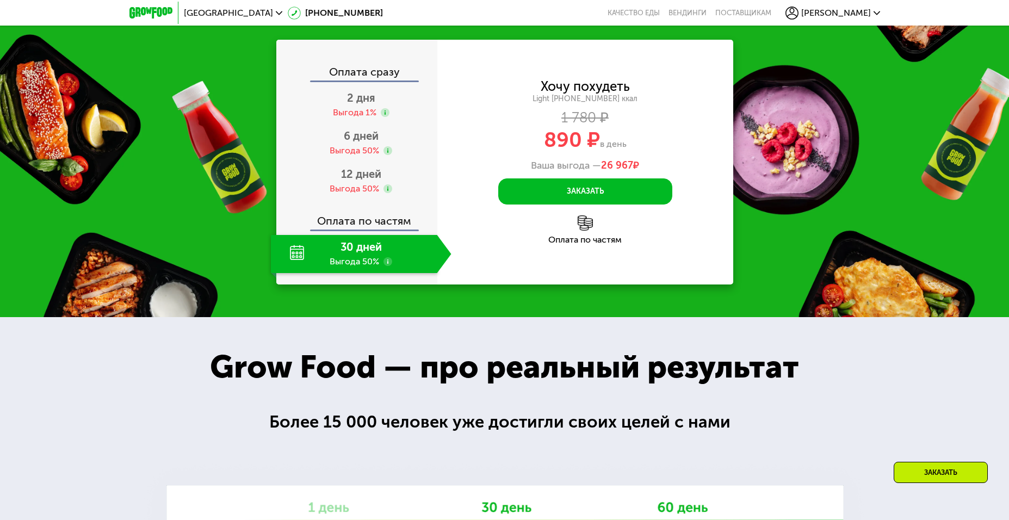
scroll to position [1523, 0]
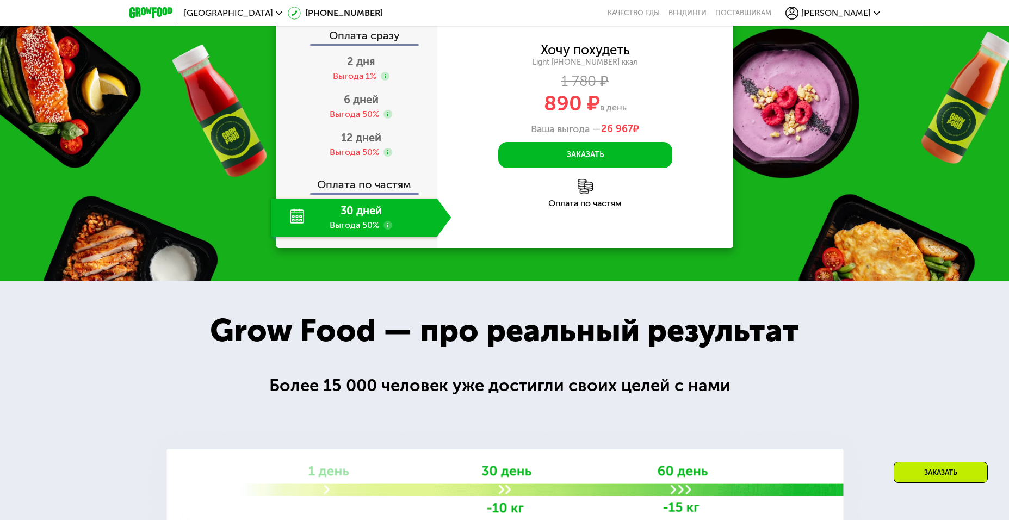
click at [356, 215] on div "30 дней Выгода 50%" at bounding box center [354, 218] width 166 height 38
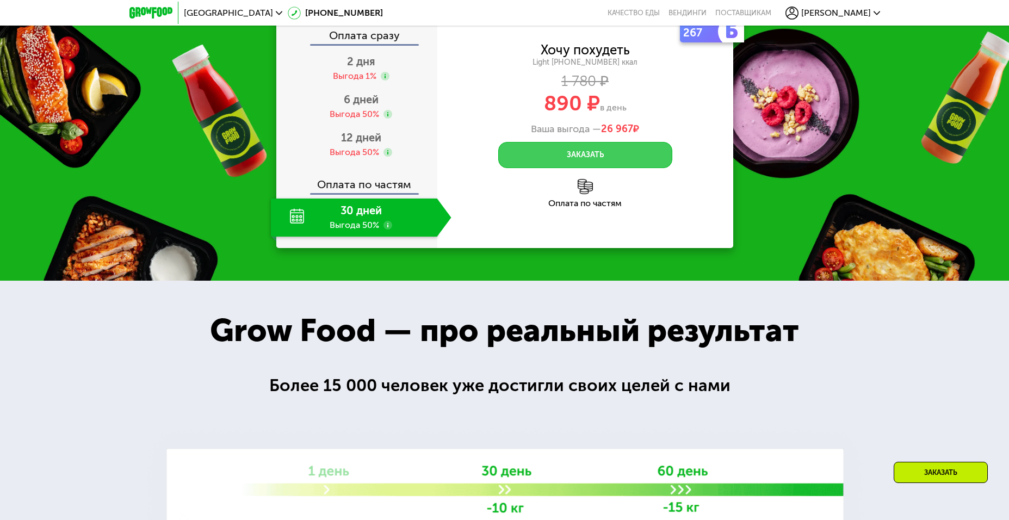
click at [569, 155] on button "Заказать" at bounding box center [585, 155] width 174 height 26
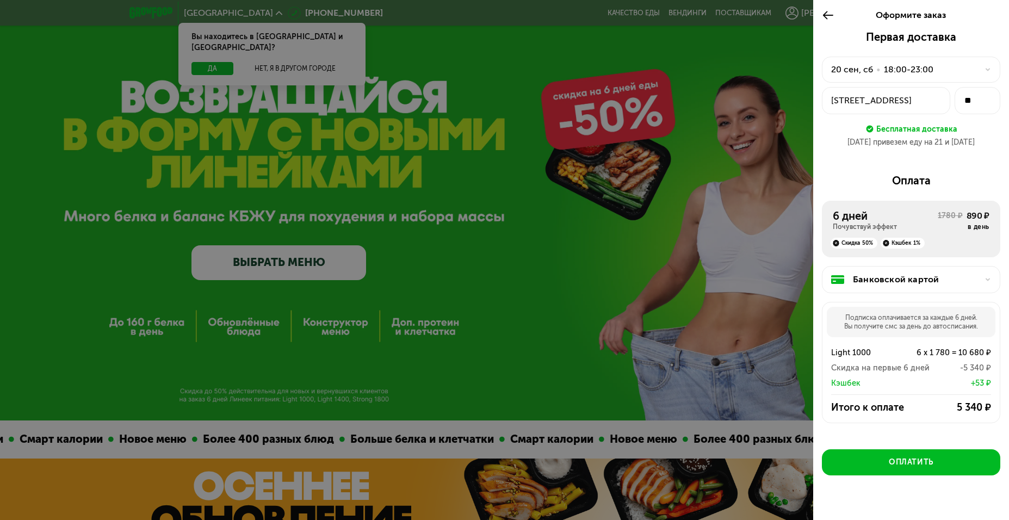
click at [211, 55] on div at bounding box center [504, 260] width 1009 height 520
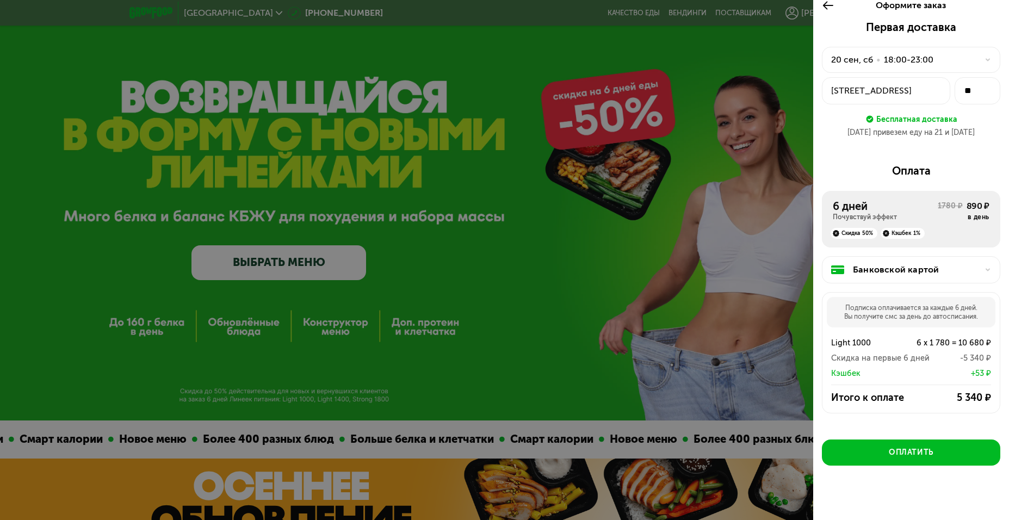
scroll to position [18, 0]
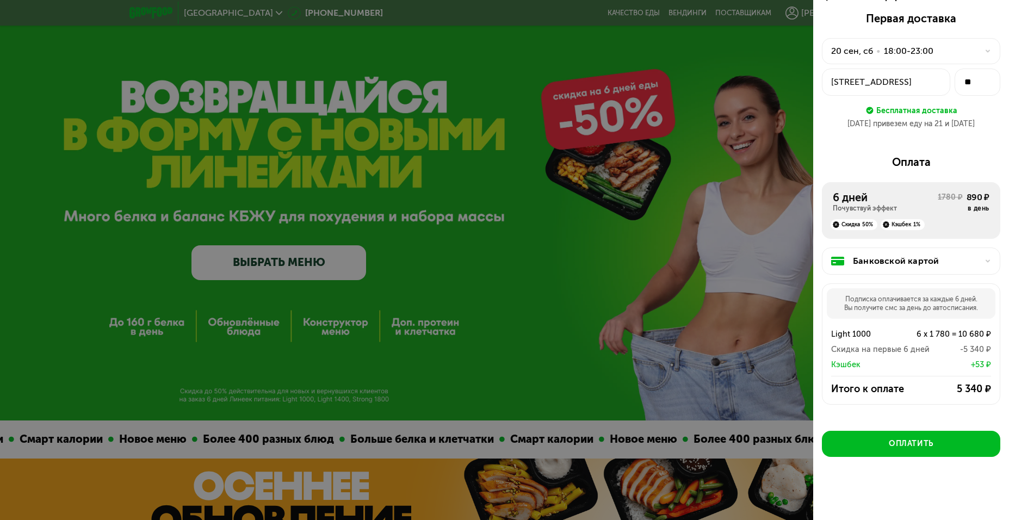
click at [910, 171] on div "Оплата 6 дней Почувствуй эффект 1780 ₽ 890 ₽ в день Скидка 50% Кэшбек 1% Банков…" at bounding box center [911, 287] width 178 height 262
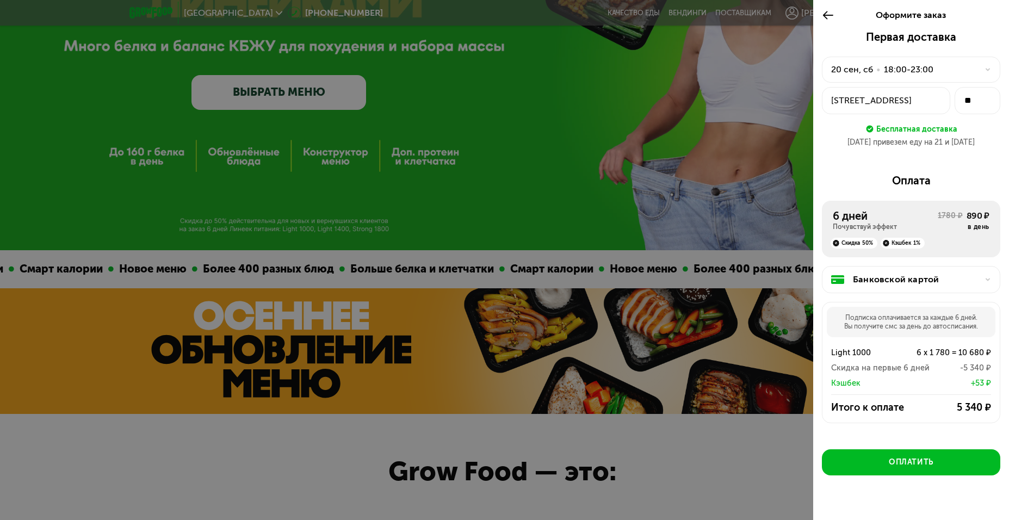
scroll to position [0, 0]
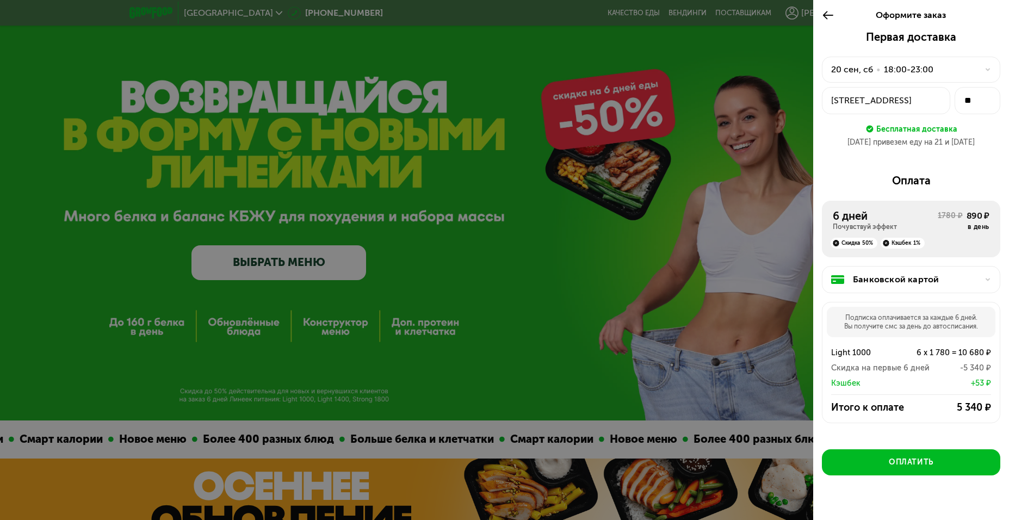
click at [826, 15] on icon at bounding box center [828, 15] width 13 height 13
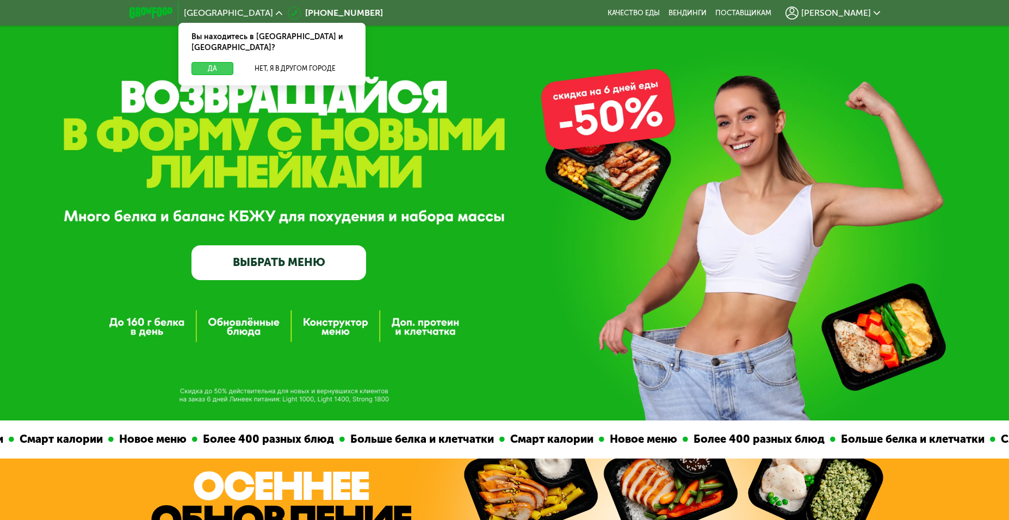
click at [212, 62] on button "Да" at bounding box center [213, 68] width 42 height 13
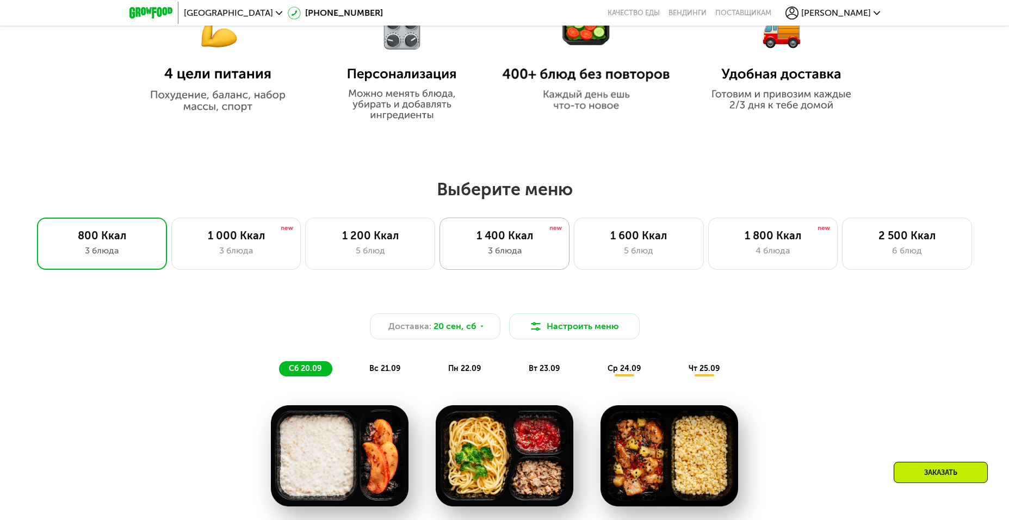
scroll to position [616, 0]
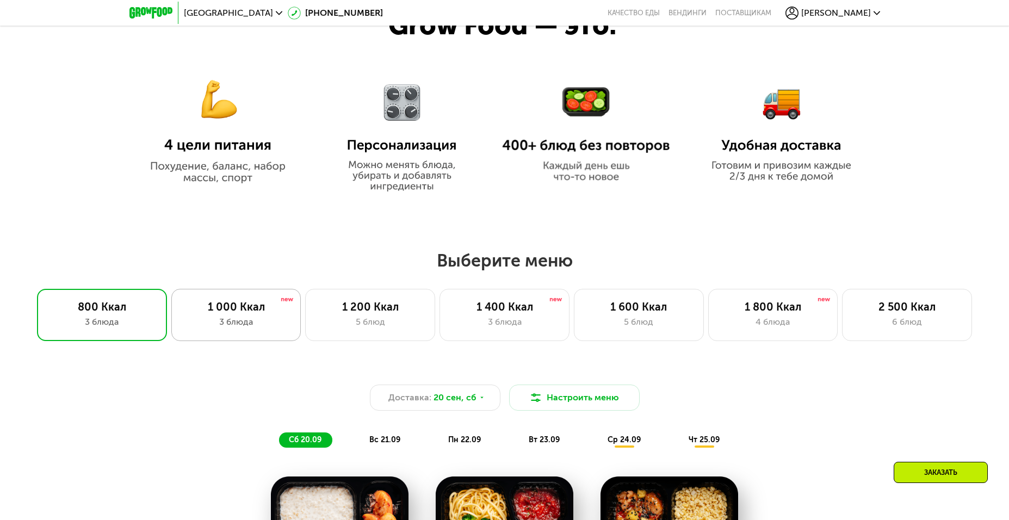
click at [249, 313] on div "1 000 Ккал" at bounding box center [236, 306] width 107 height 13
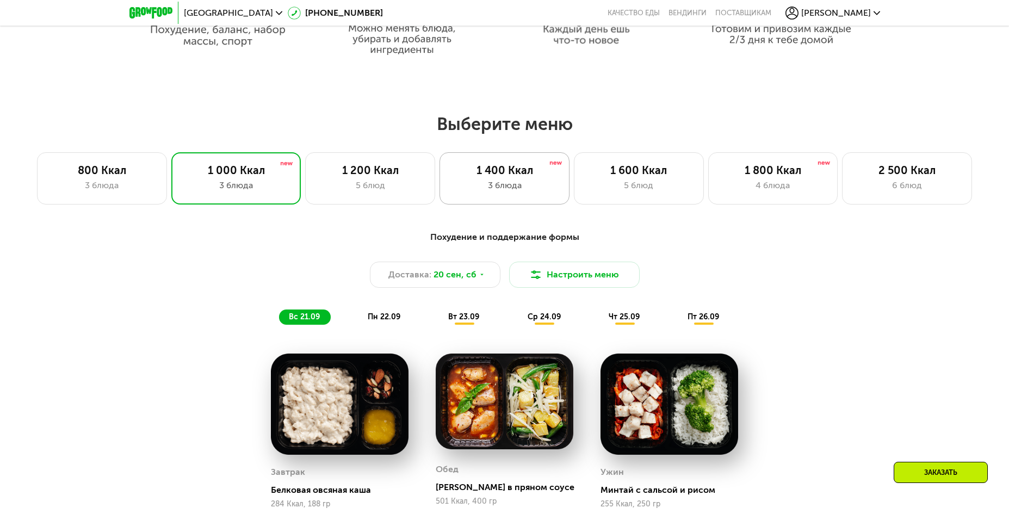
scroll to position [780, 0]
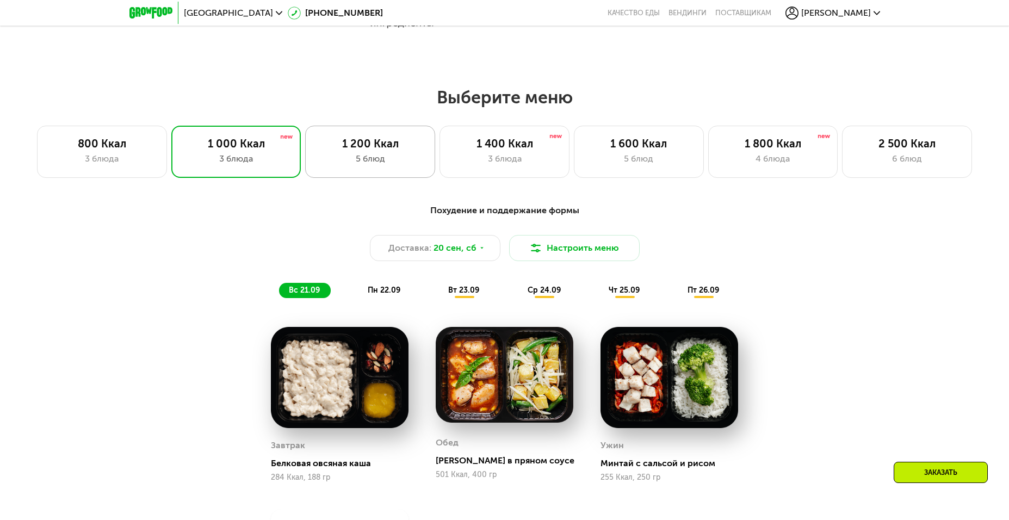
click at [382, 150] on div "1 200 Ккал" at bounding box center [370, 143] width 107 height 13
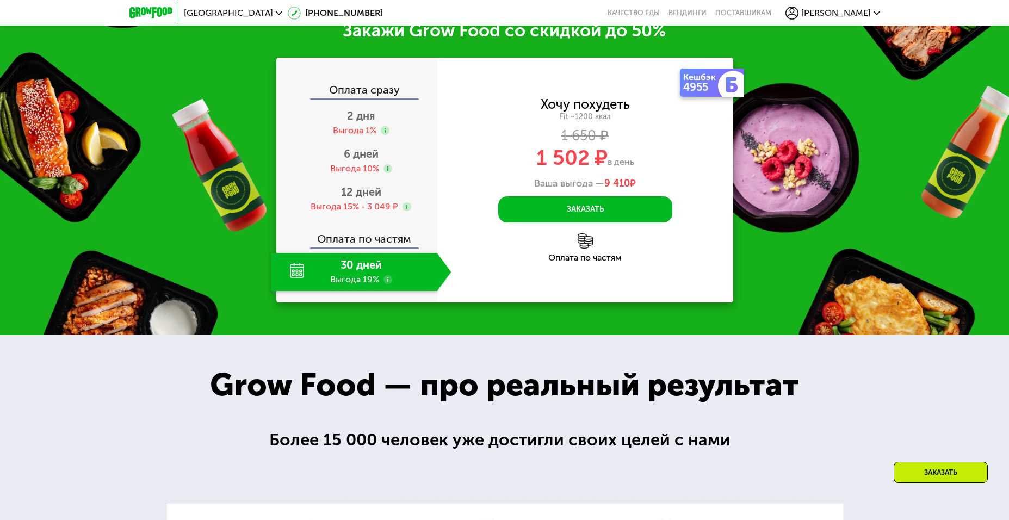
scroll to position [1487, 0]
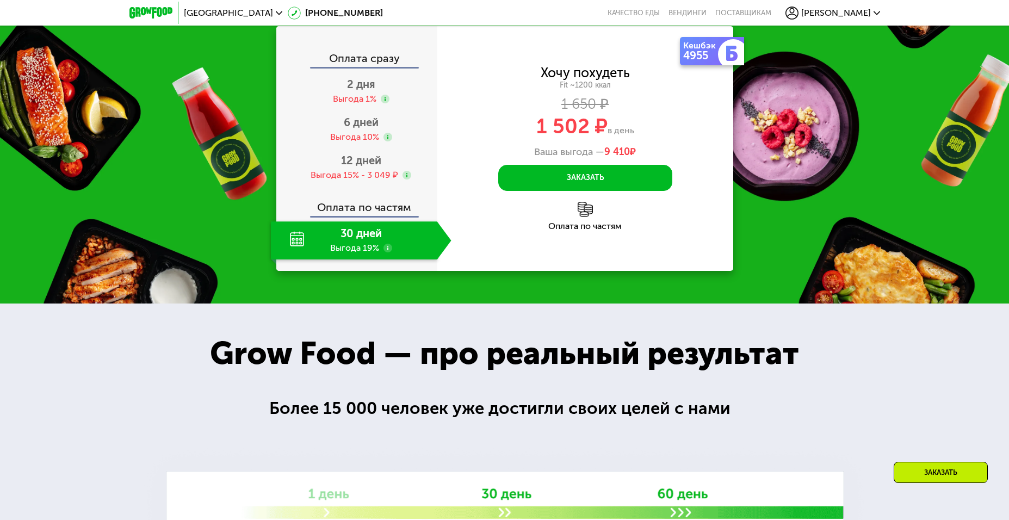
click at [359, 260] on div "30 дней Выгода 19%" at bounding box center [354, 240] width 166 height 38
click at [358, 167] on span "12 дней" at bounding box center [361, 160] width 40 height 13
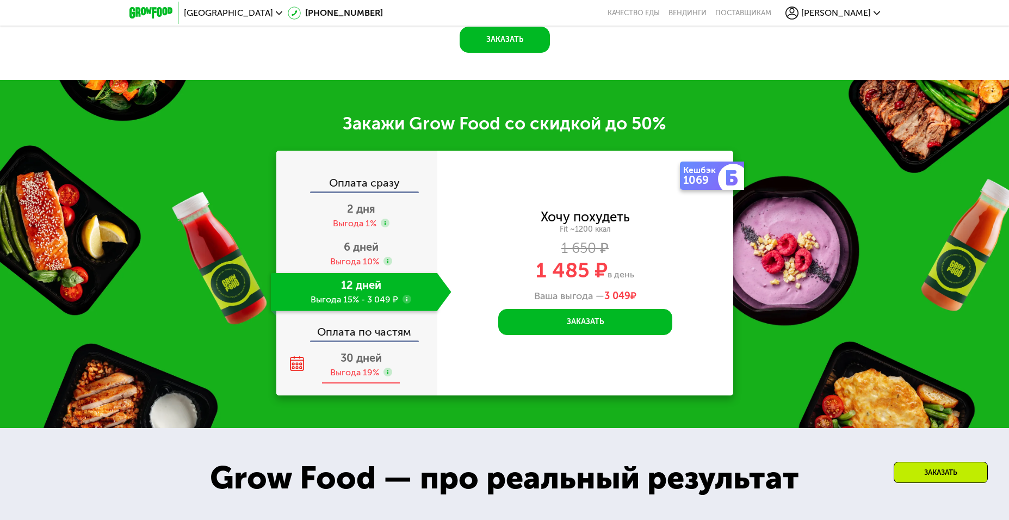
click at [362, 363] on span "30 дней" at bounding box center [361, 357] width 41 height 13
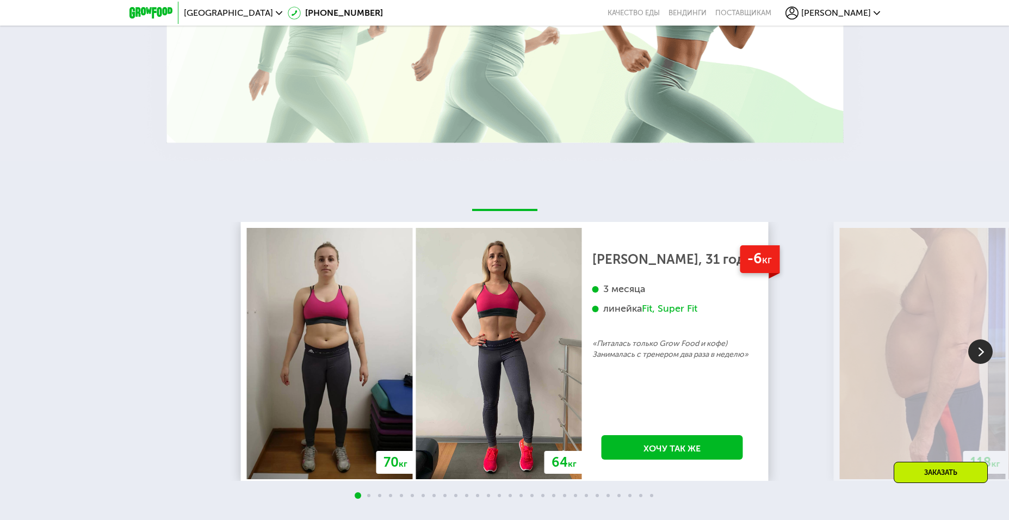
scroll to position [2357, 0]
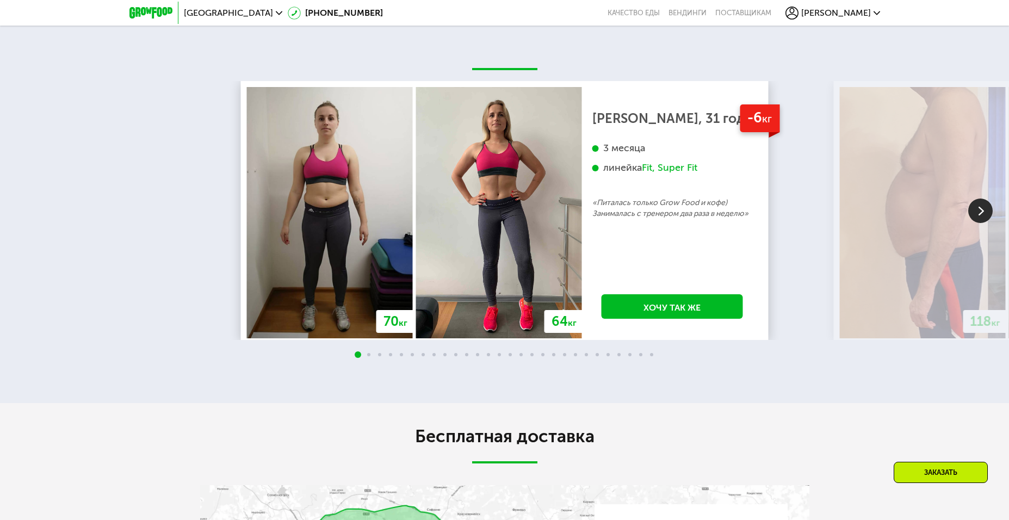
click at [977, 213] on img at bounding box center [980, 211] width 24 height 24
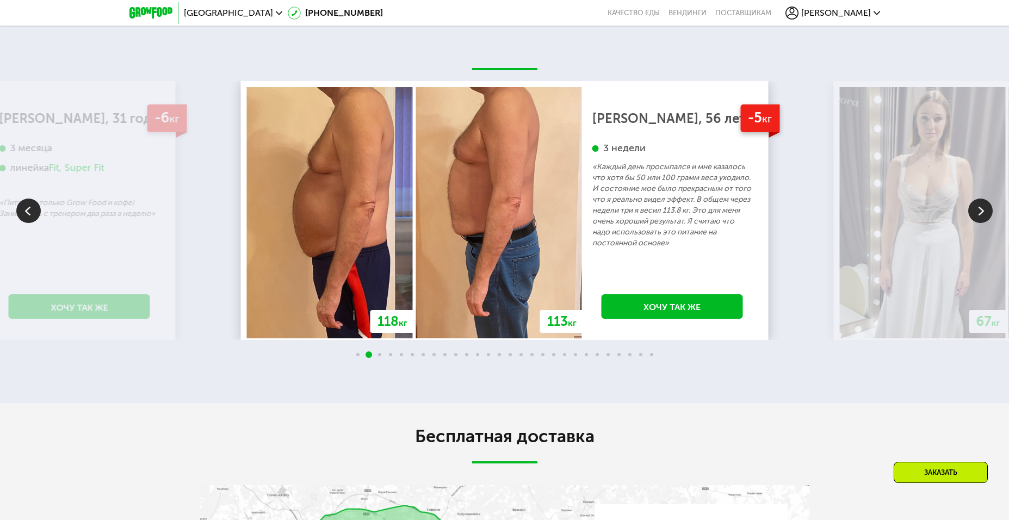
click at [978, 214] on img at bounding box center [980, 211] width 24 height 24
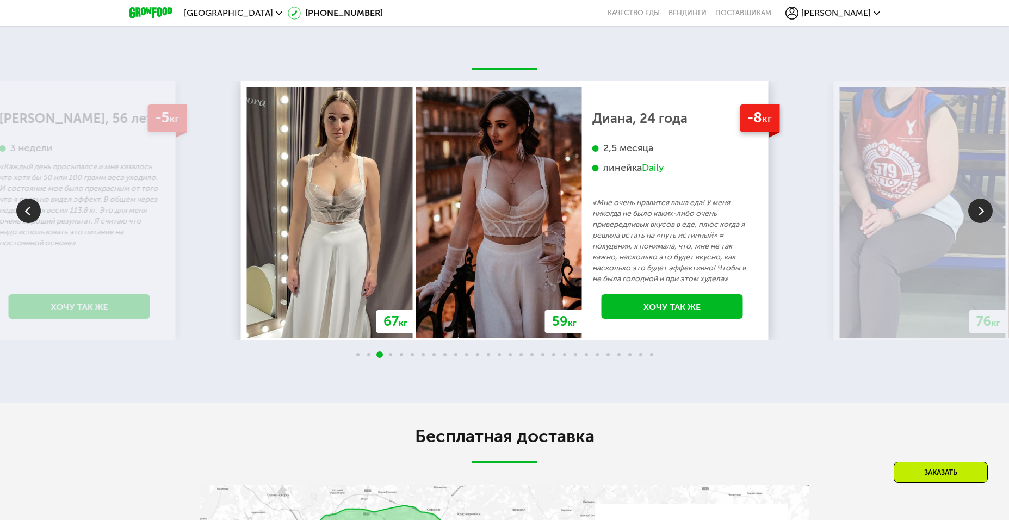
click at [978, 214] on img at bounding box center [980, 211] width 24 height 24
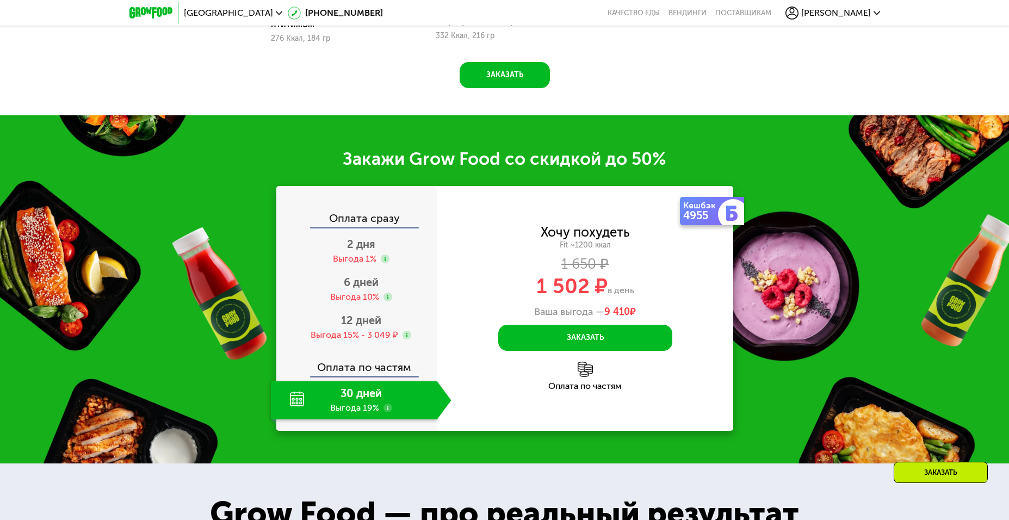
scroll to position [1378, 0]
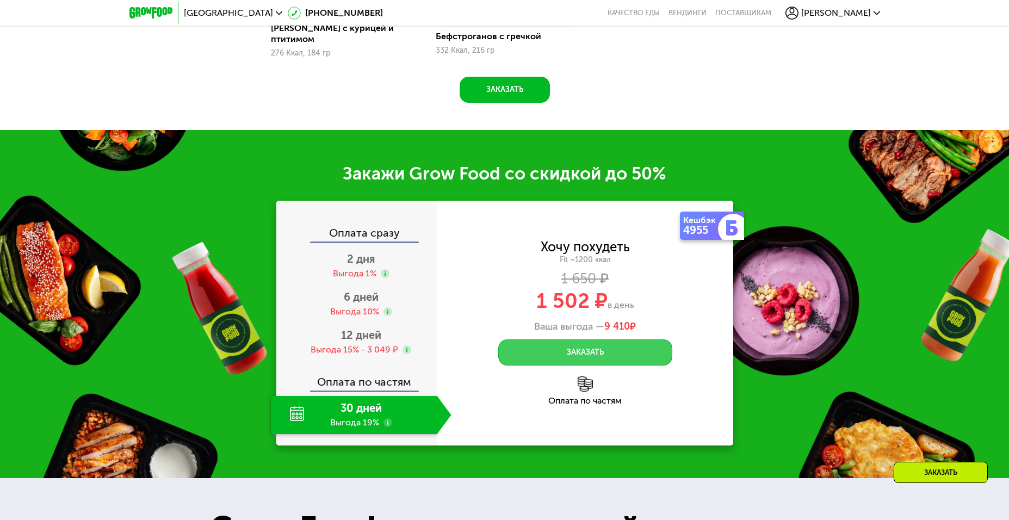
click at [576, 350] on button "Заказать" at bounding box center [585, 352] width 174 height 26
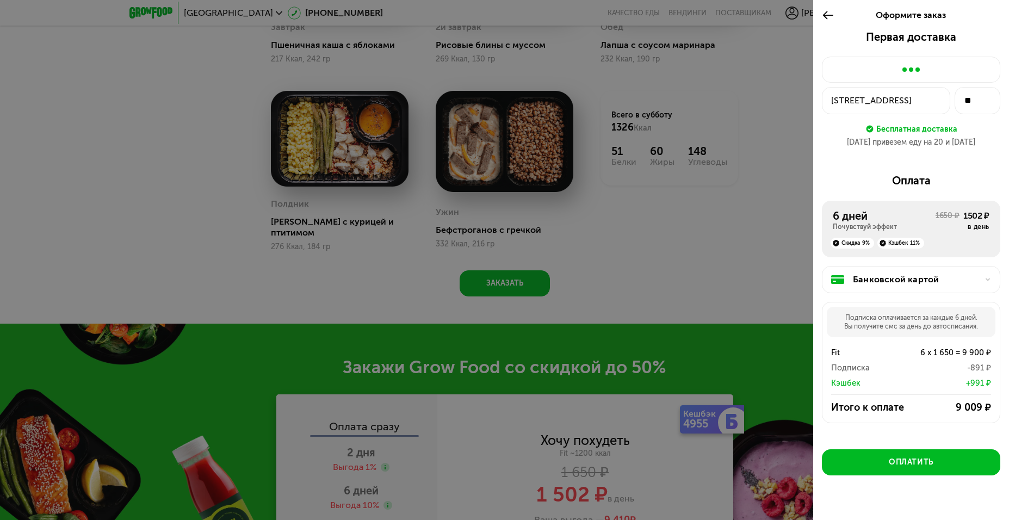
scroll to position [1106, 0]
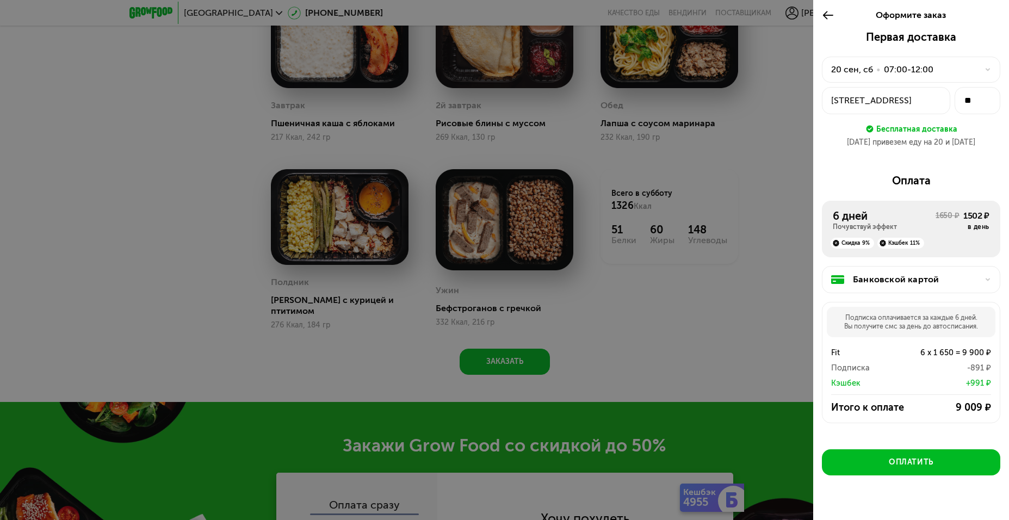
click at [985, 69] on icon at bounding box center [988, 69] width 7 height 7
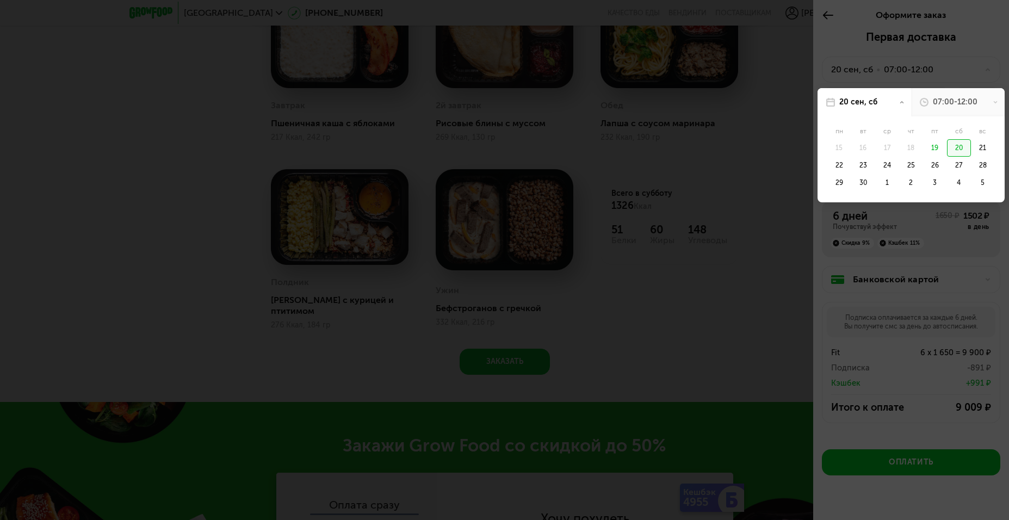
click at [979, 69] on div at bounding box center [504, 260] width 1009 height 520
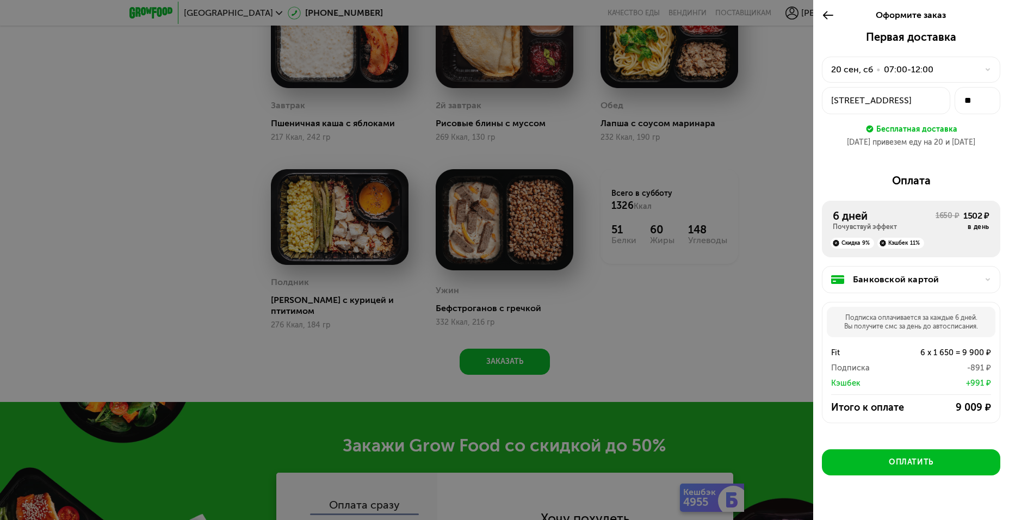
click at [878, 70] on div "•" at bounding box center [878, 69] width 4 height 13
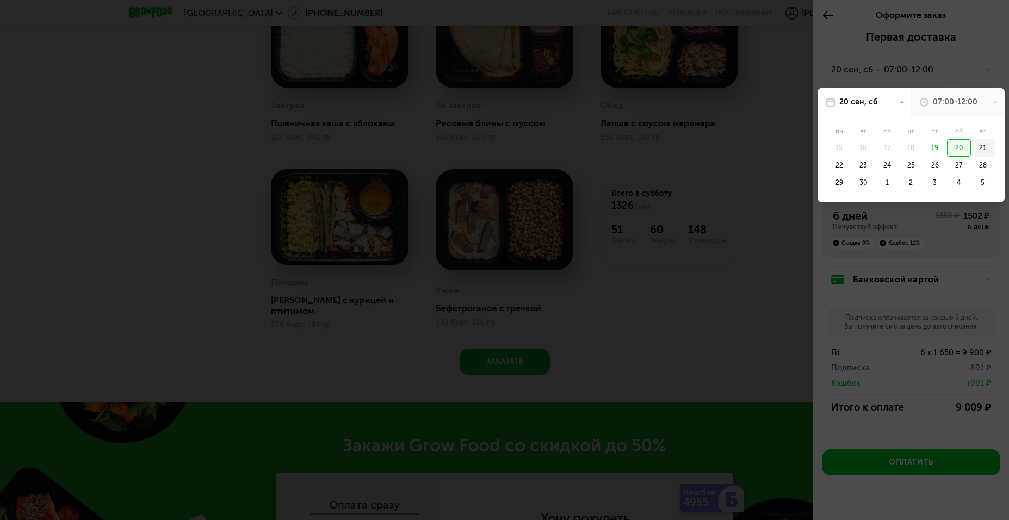
click at [977, 149] on div "21" at bounding box center [983, 147] width 24 height 17
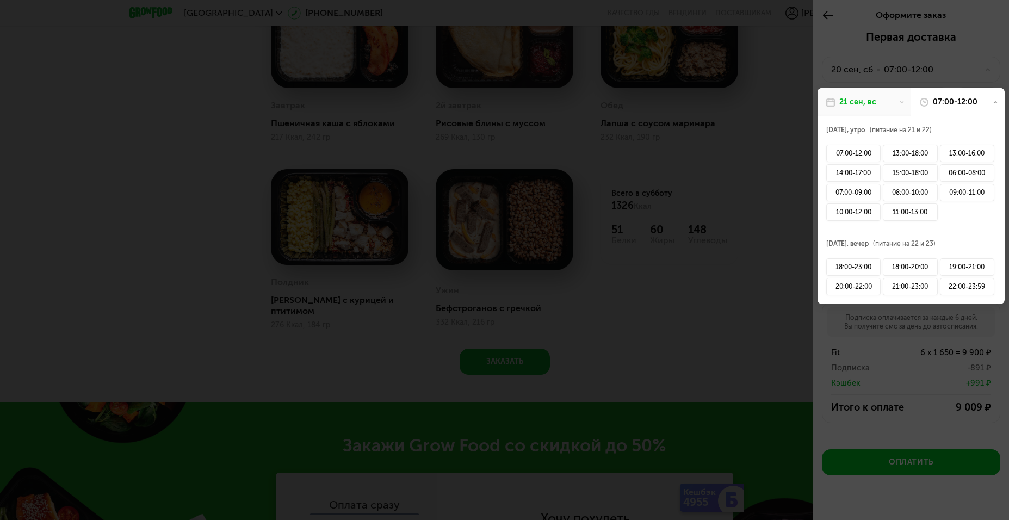
click at [976, 70] on div at bounding box center [504, 260] width 1009 height 520
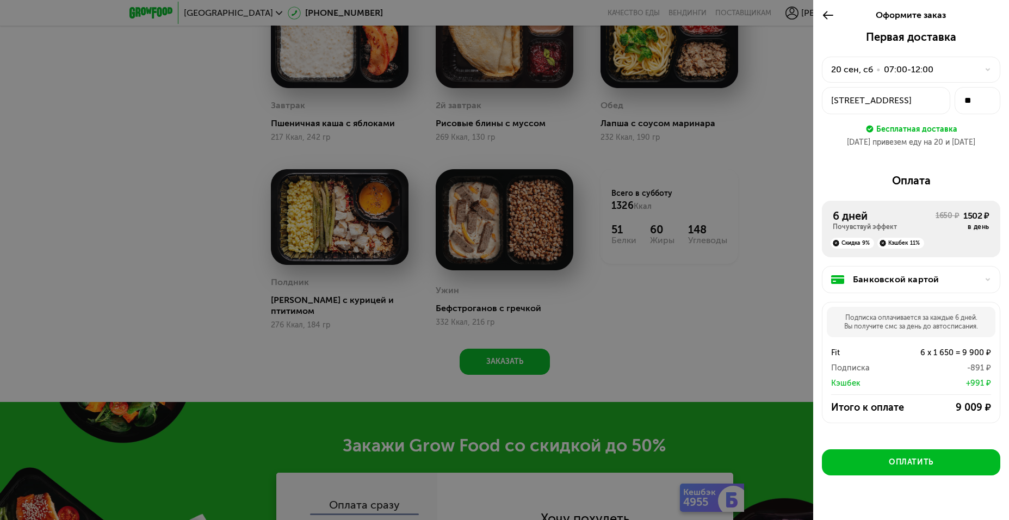
click at [986, 70] on use at bounding box center [988, 70] width 4 height 3
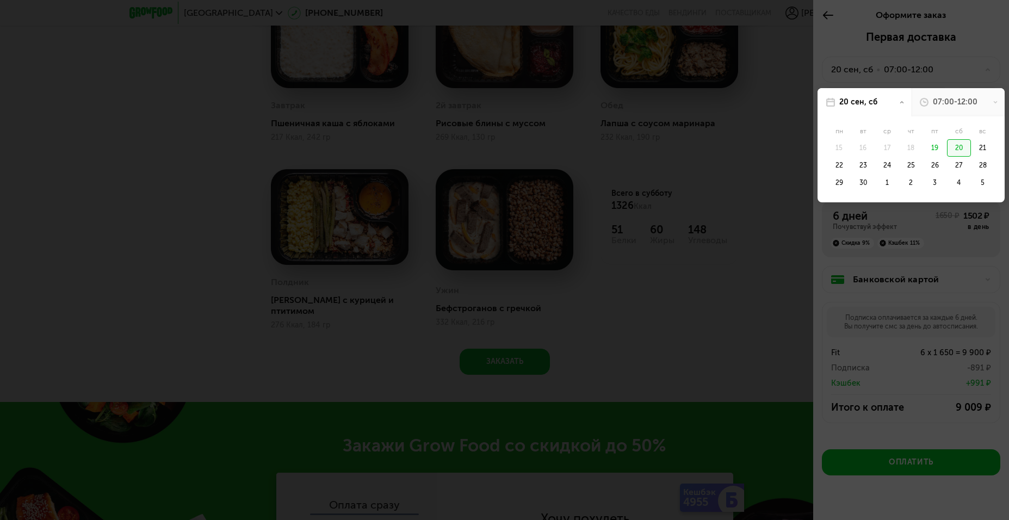
click at [950, 150] on div "20" at bounding box center [959, 147] width 24 height 17
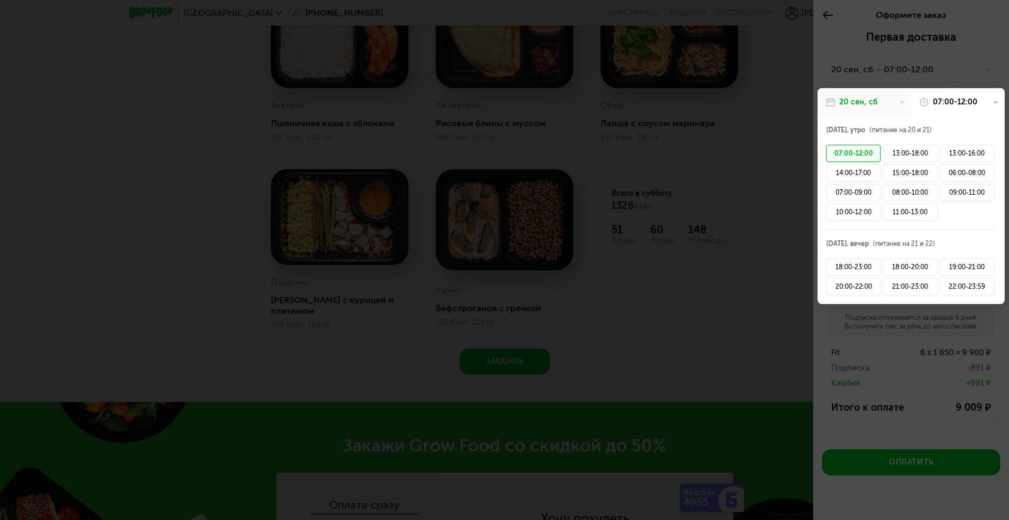
click at [964, 50] on div at bounding box center [504, 260] width 1009 height 520
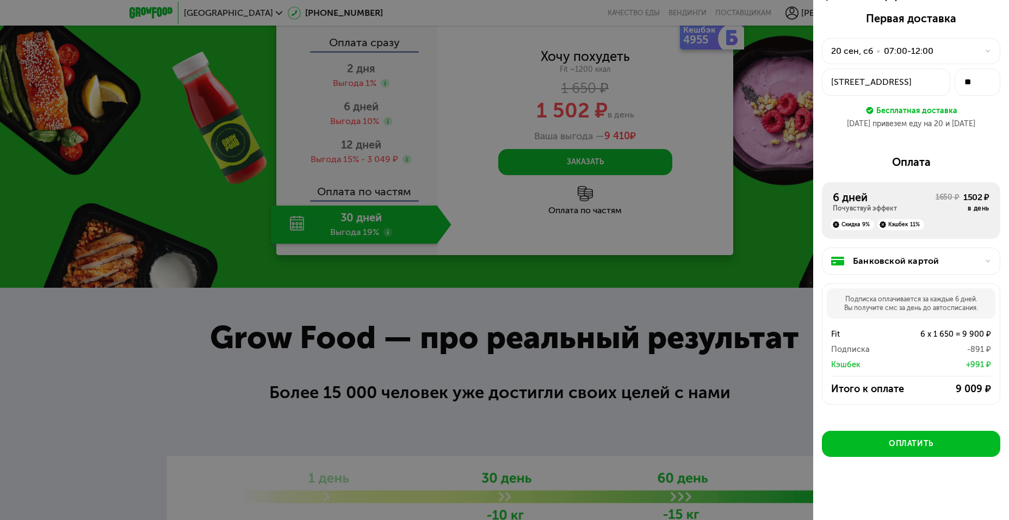
scroll to position [1541, 0]
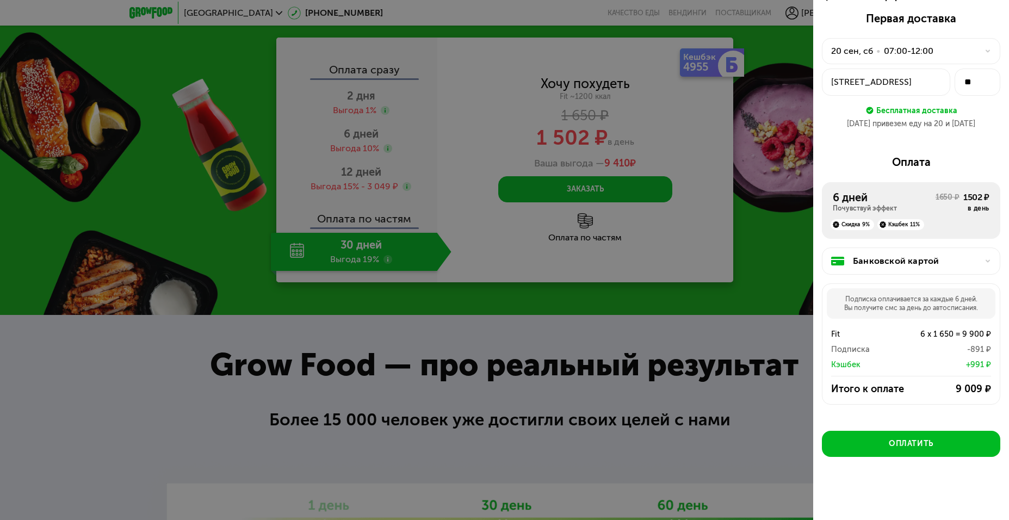
click at [352, 170] on div at bounding box center [504, 260] width 1009 height 520
click at [699, 287] on div at bounding box center [504, 260] width 1009 height 520
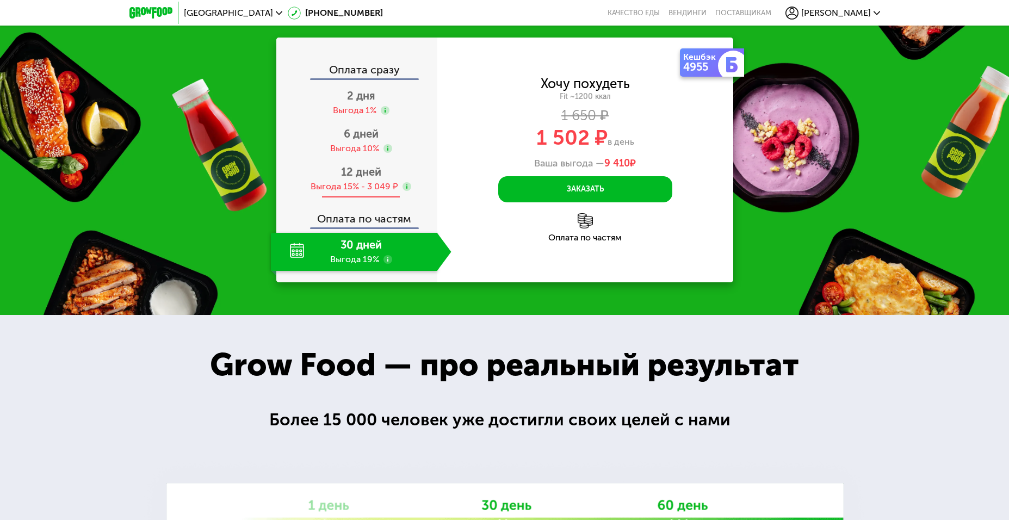
click at [350, 175] on span "12 дней" at bounding box center [361, 171] width 40 height 13
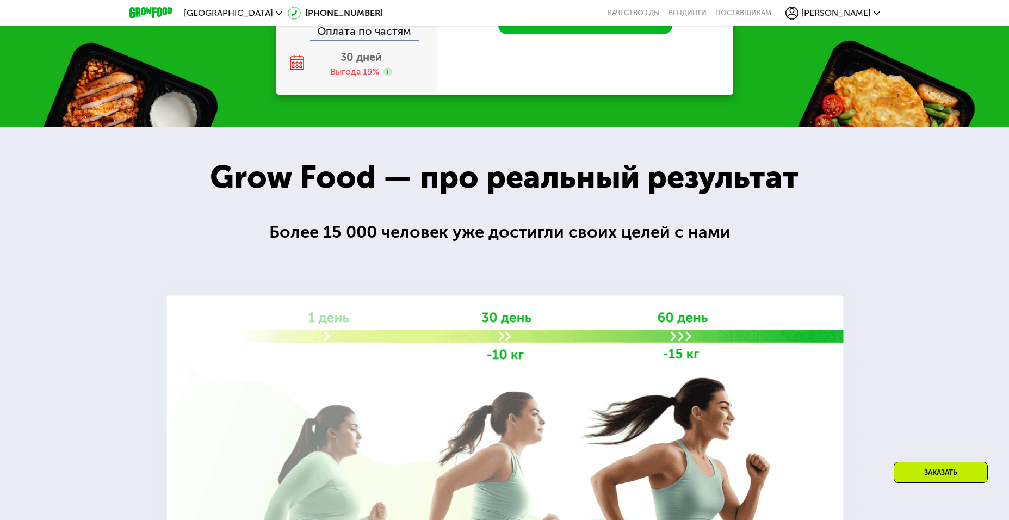
scroll to position [1541, 0]
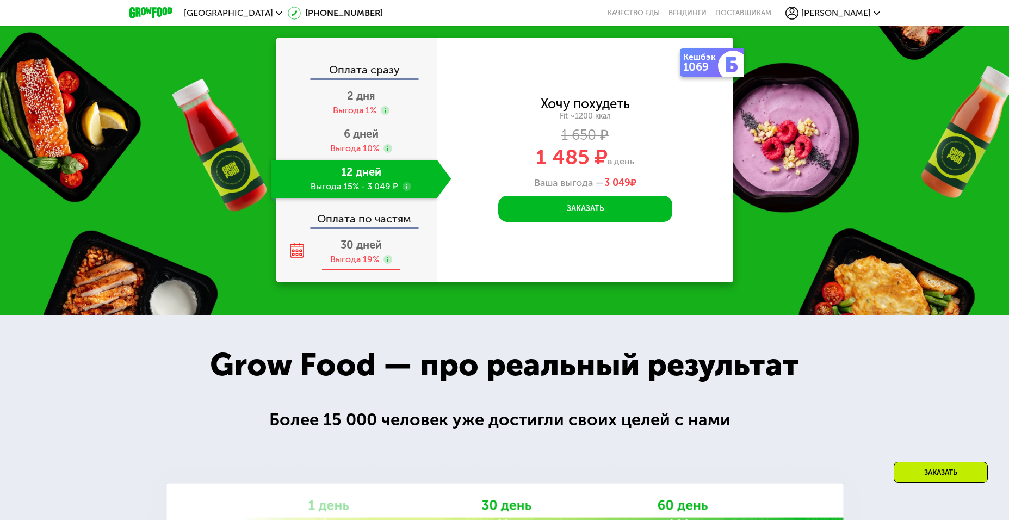
click at [349, 242] on span "30 дней" at bounding box center [361, 244] width 41 height 13
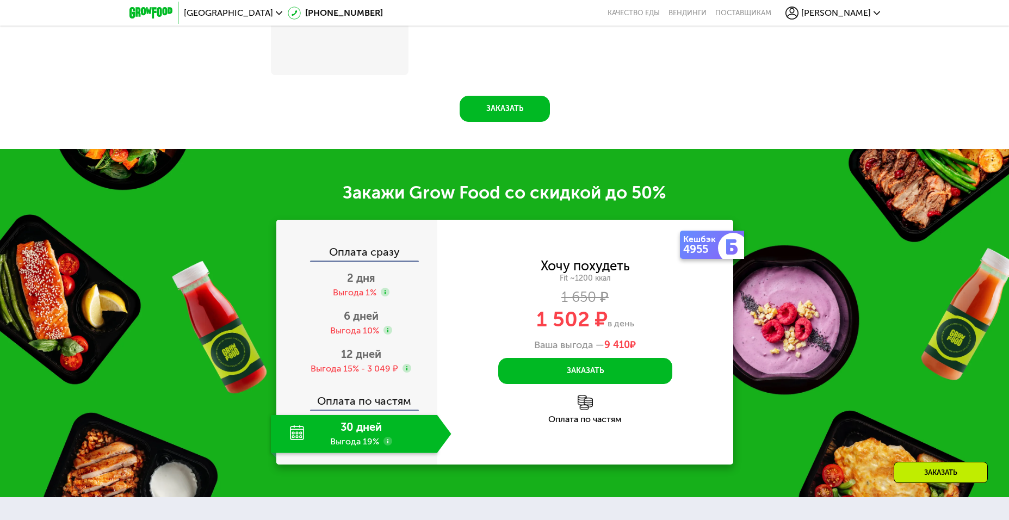
scroll to position [1729, 0]
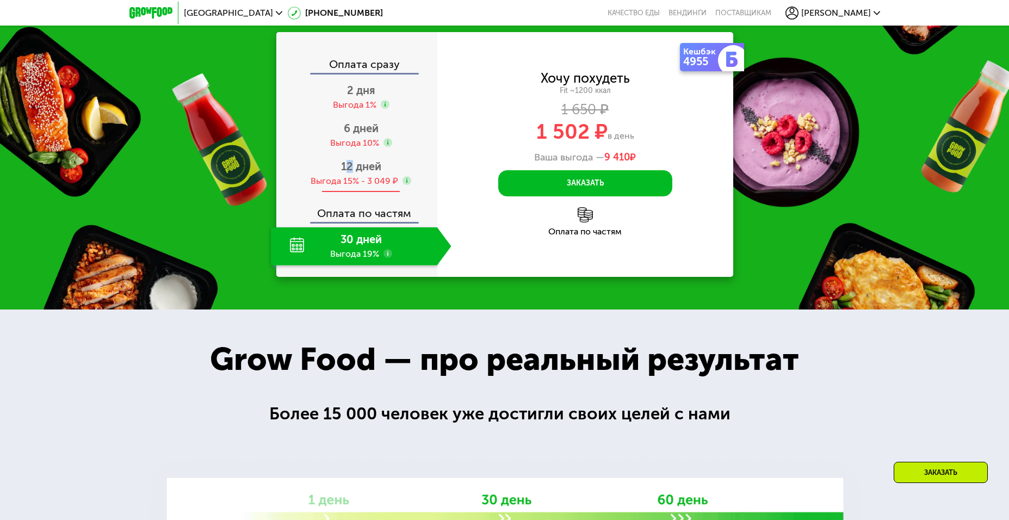
click at [349, 171] on span "12 дней" at bounding box center [361, 166] width 40 height 13
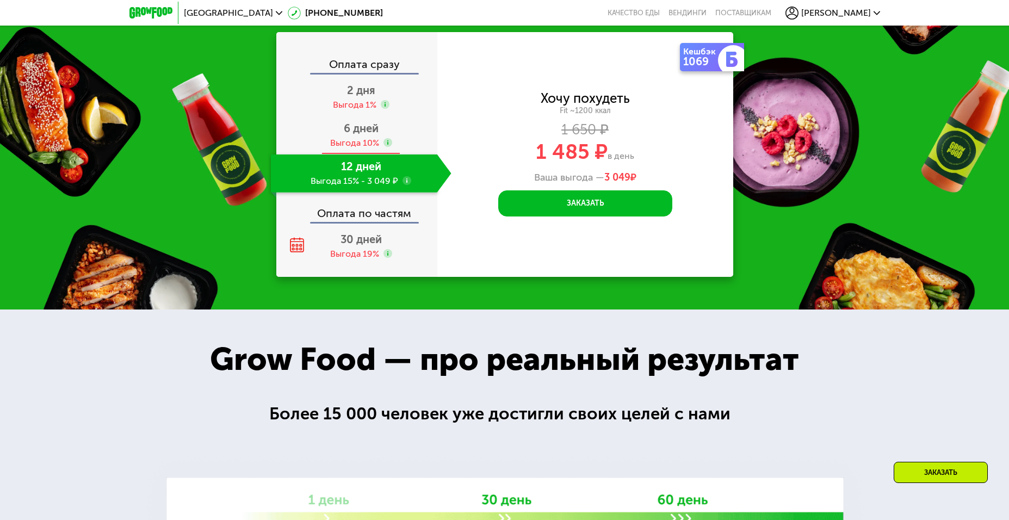
click at [365, 131] on span "6 дней" at bounding box center [361, 128] width 35 height 13
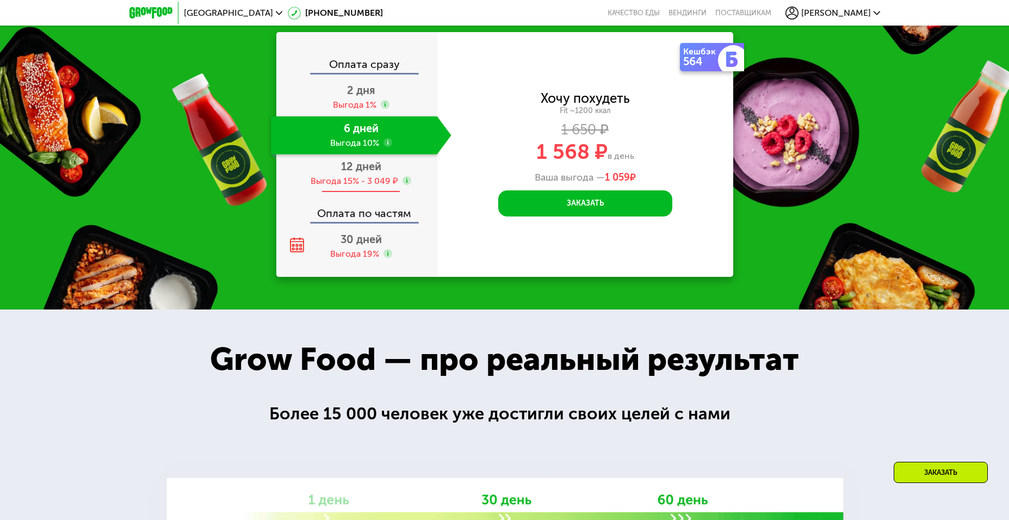
click at [362, 172] on span "12 дней" at bounding box center [361, 166] width 40 height 13
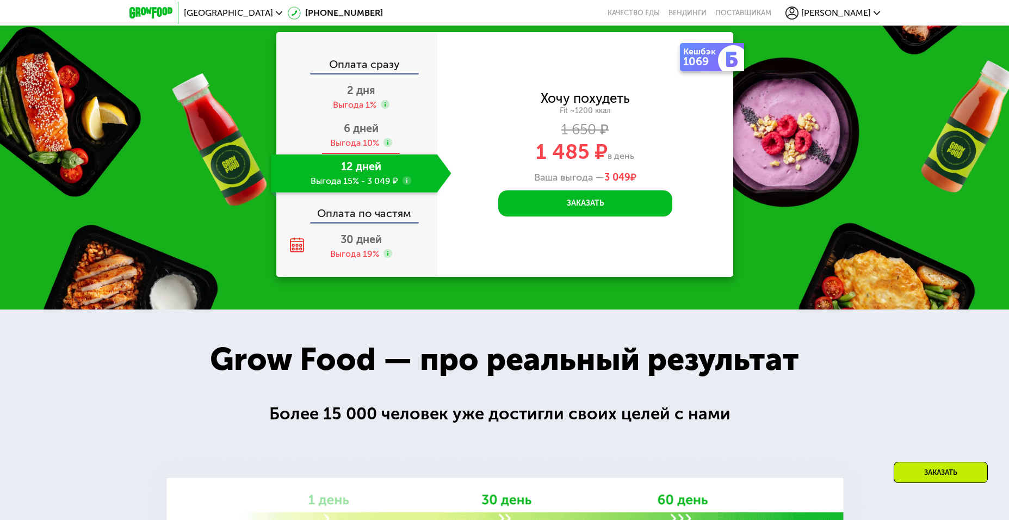
scroll to position [1541, 0]
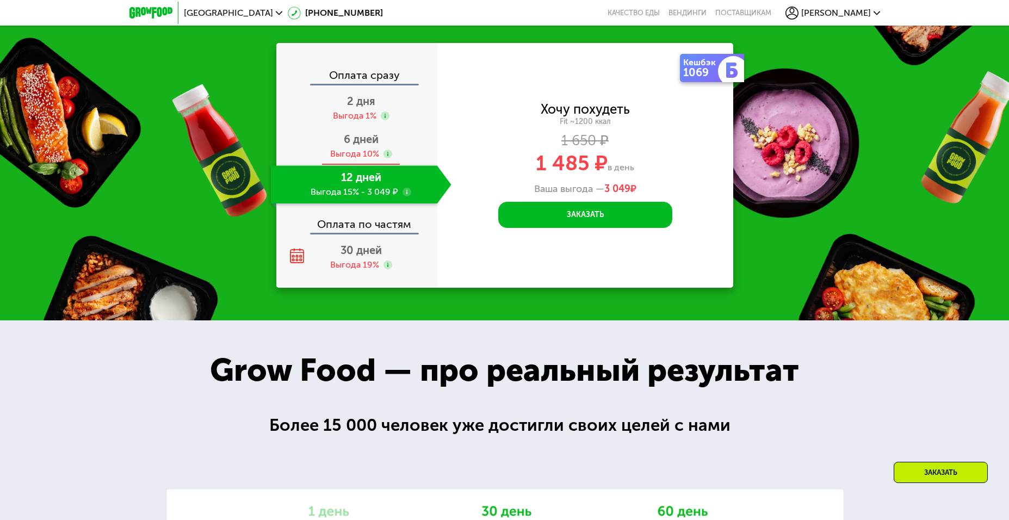
click at [351, 136] on span "6 дней" at bounding box center [361, 139] width 35 height 13
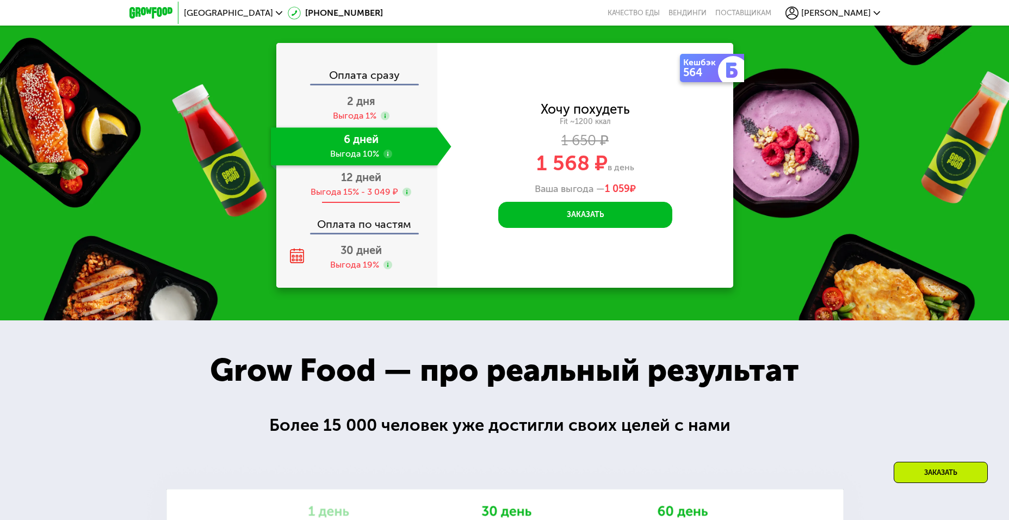
click at [360, 175] on span "12 дней" at bounding box center [361, 177] width 40 height 13
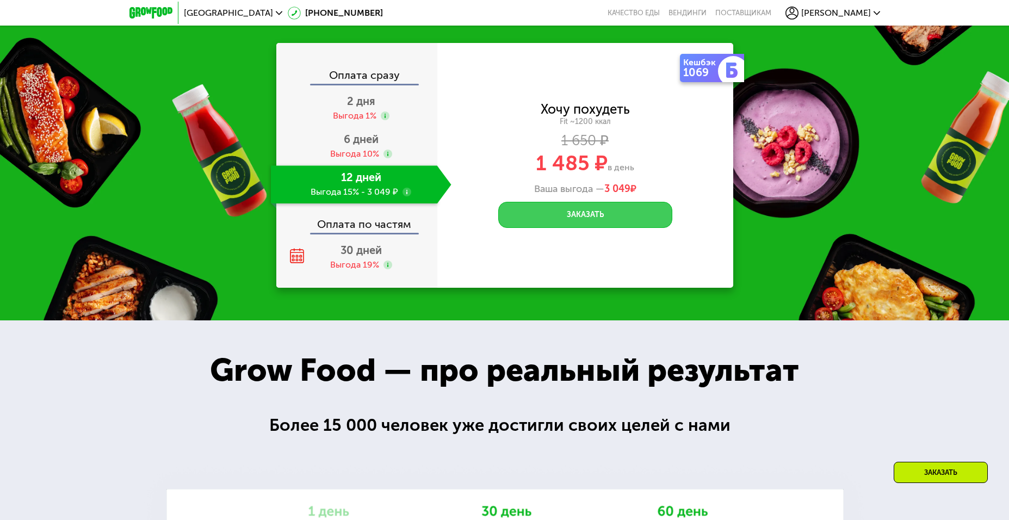
click at [586, 207] on button "Заказать" at bounding box center [585, 215] width 174 height 26
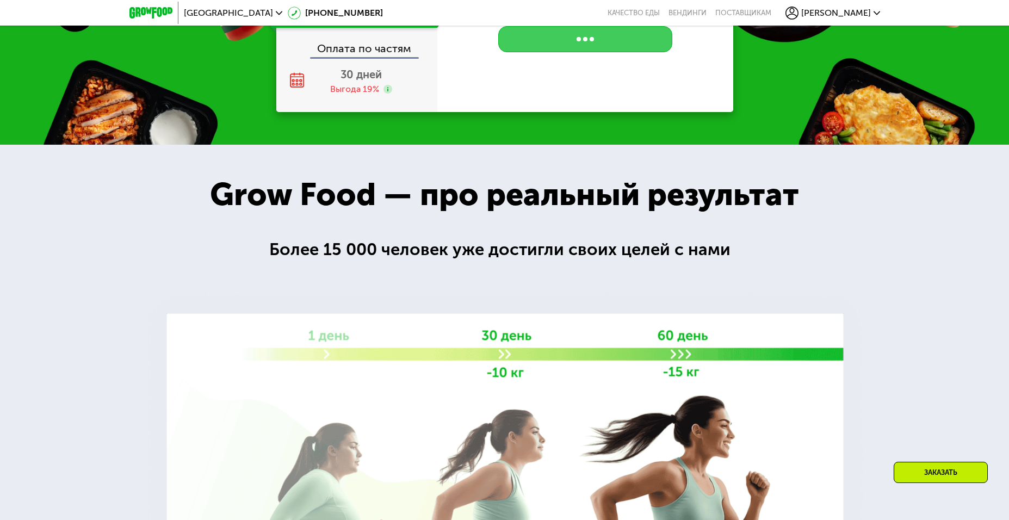
scroll to position [1759, 0]
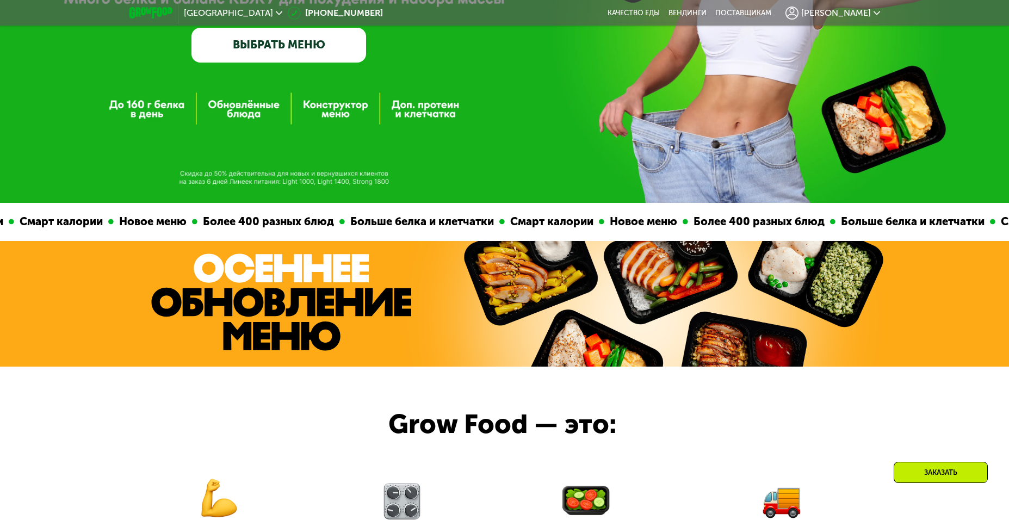
scroll to position [381, 0]
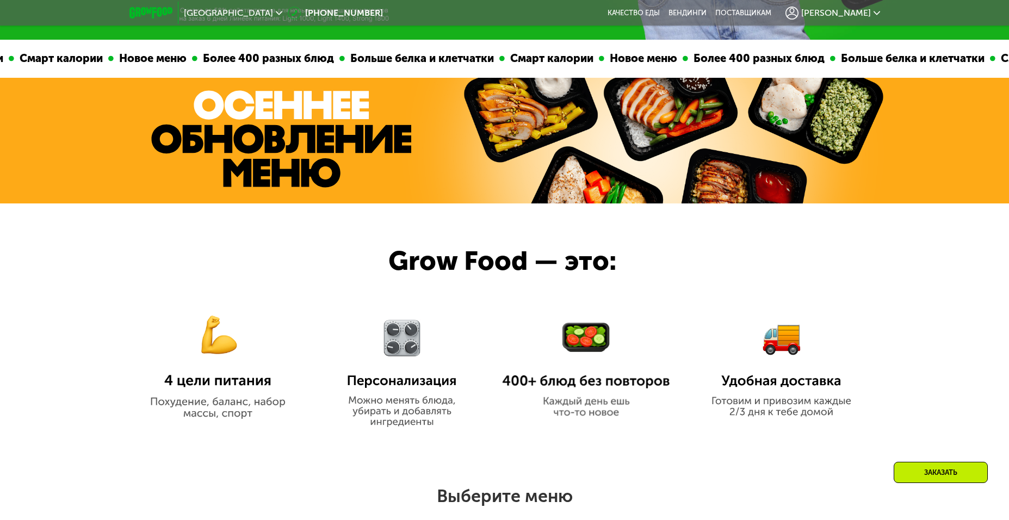
click at [849, 65] on div "Больше белка и клетчатки" at bounding box center [912, 58] width 155 height 17
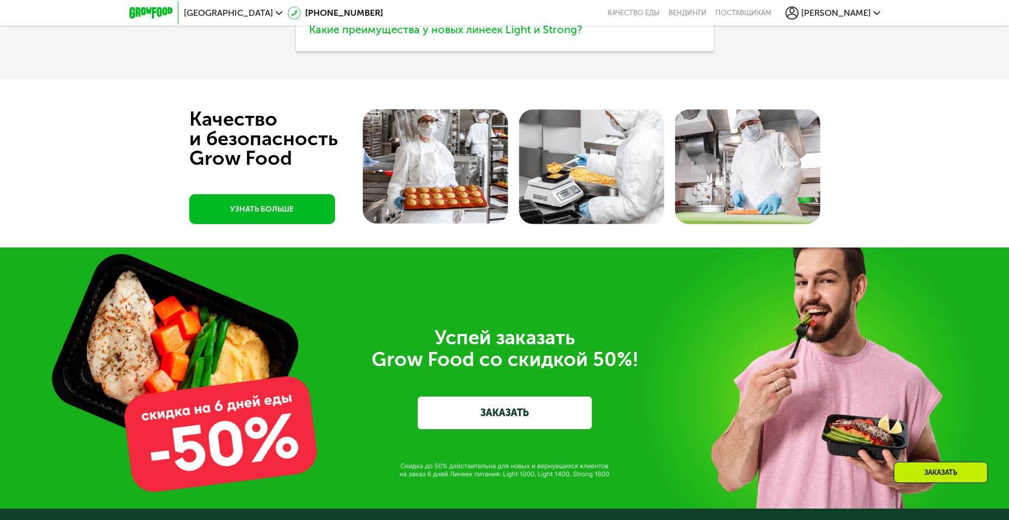
scroll to position [3264, 0]
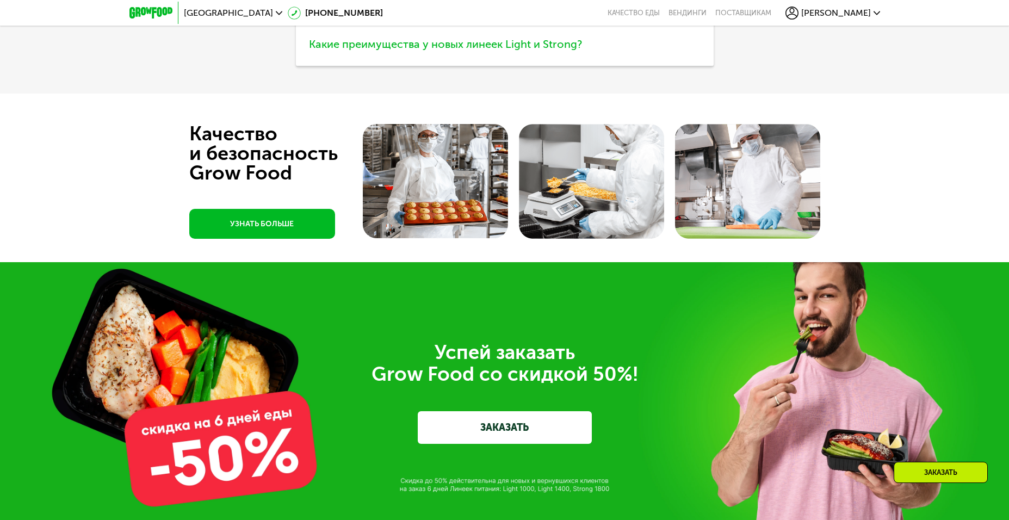
click at [401, 51] on span "Какие преимущества у новых линеек Light и Strong?" at bounding box center [445, 44] width 273 height 13
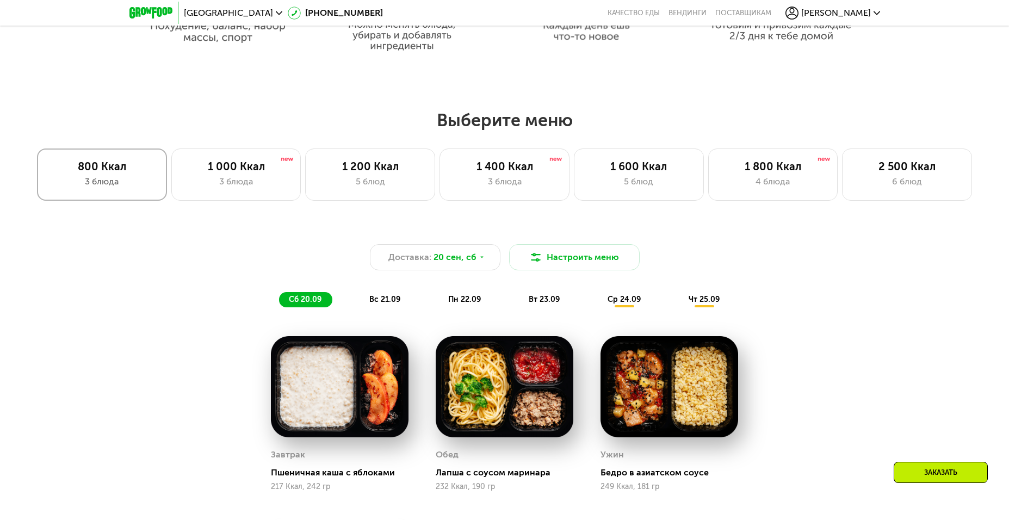
scroll to position [762, 0]
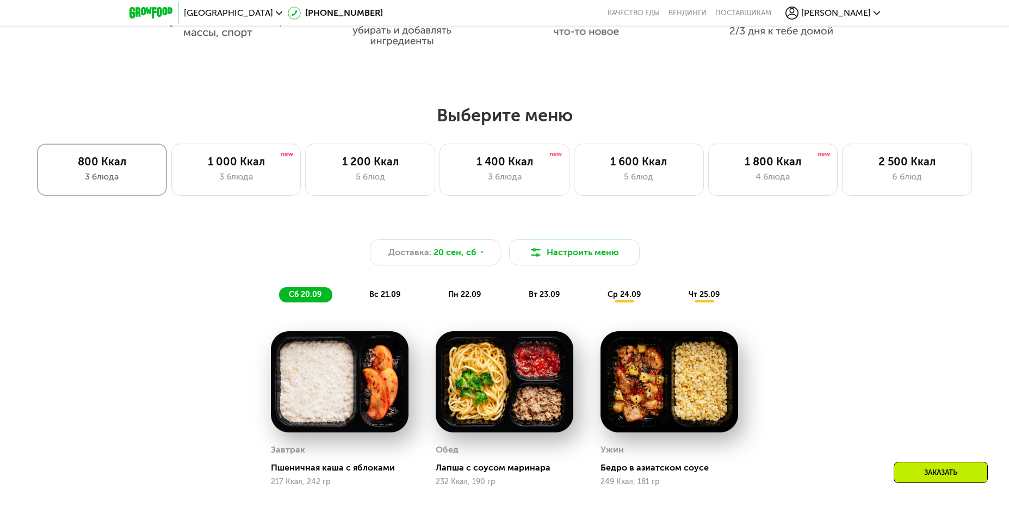
click at [100, 183] on div "3 блюда" at bounding box center [101, 176] width 107 height 13
click at [250, 172] on div "1 000 Ккал 3 блюда" at bounding box center [236, 170] width 130 height 52
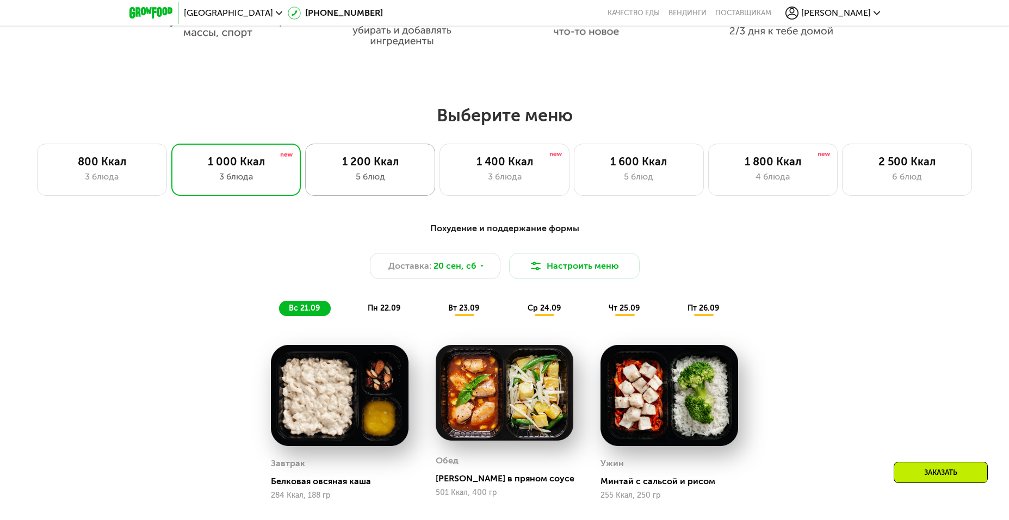
click at [360, 167] on div "1 200 Ккал" at bounding box center [370, 161] width 107 height 13
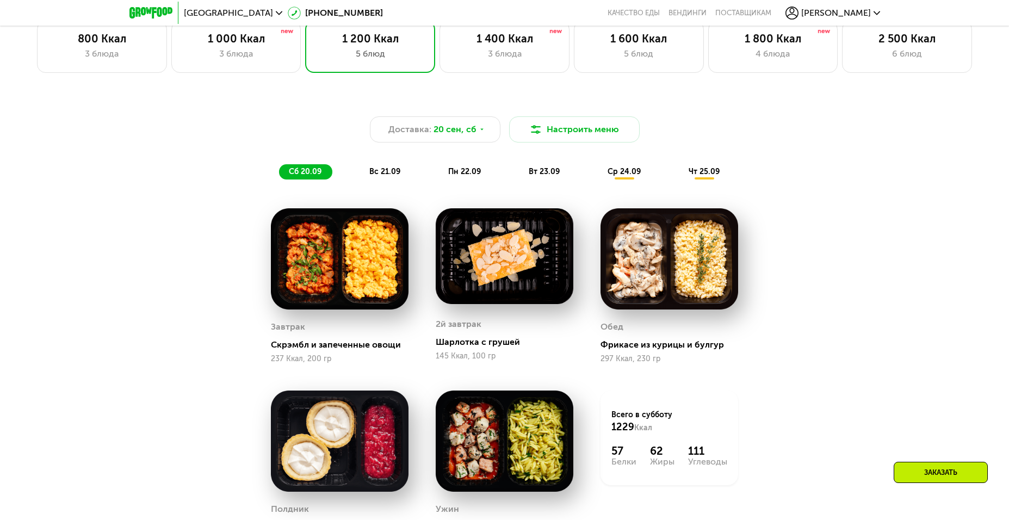
scroll to position [870, 0]
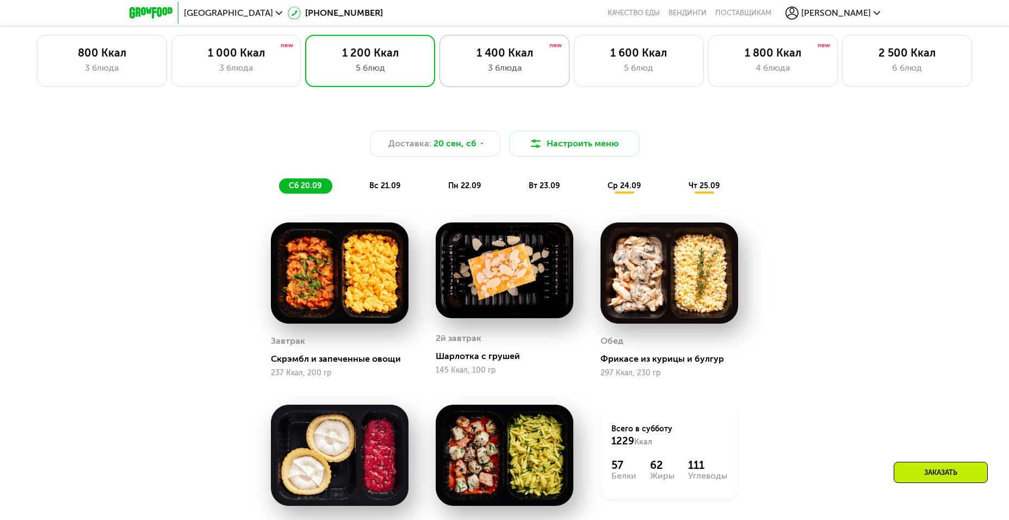
click at [496, 65] on div "3 блюда" at bounding box center [504, 67] width 107 height 13
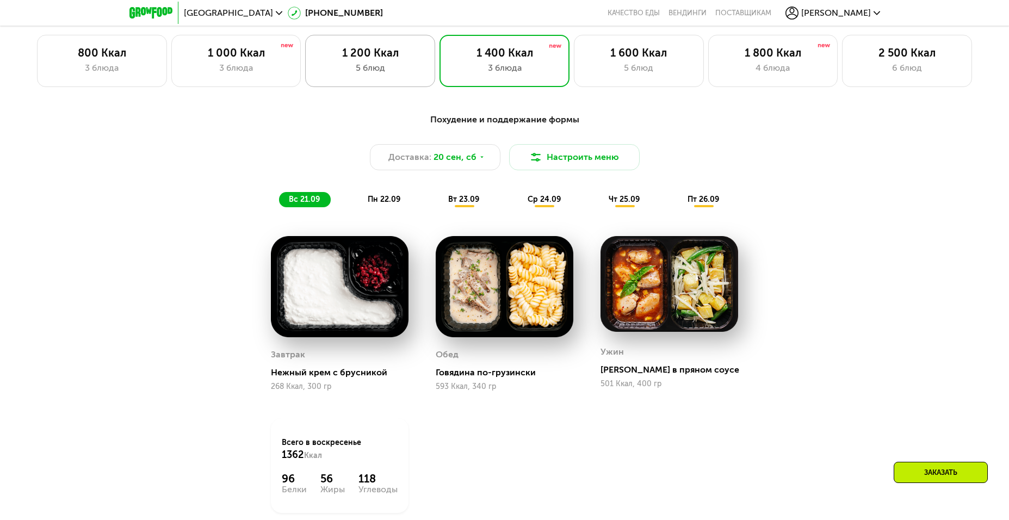
click at [362, 75] on div "5 блюд" at bounding box center [370, 67] width 107 height 13
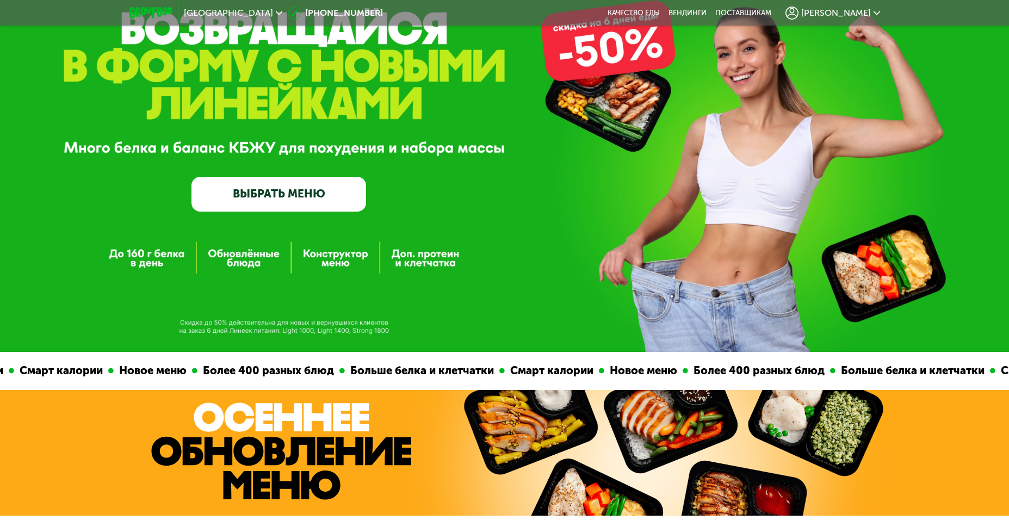
scroll to position [0, 0]
